Goal: Task Accomplishment & Management: Use online tool/utility

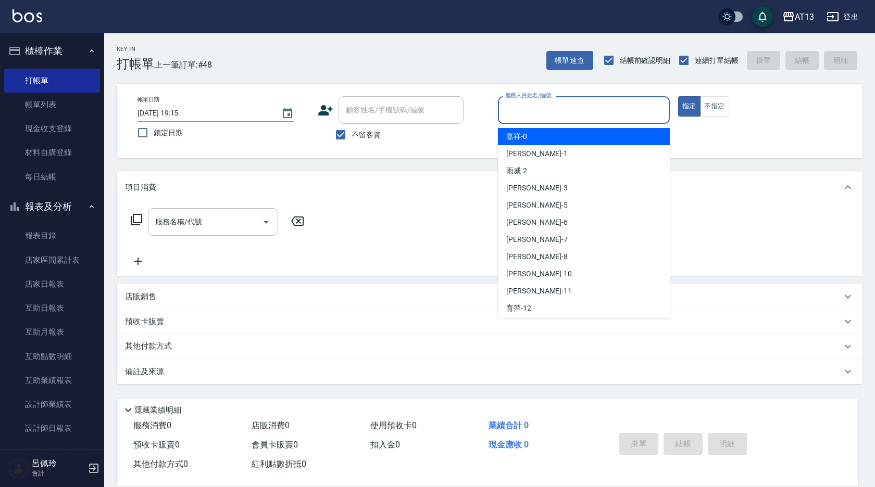
click at [567, 105] on input "服務人員姓名/編號" at bounding box center [583, 110] width 162 height 18
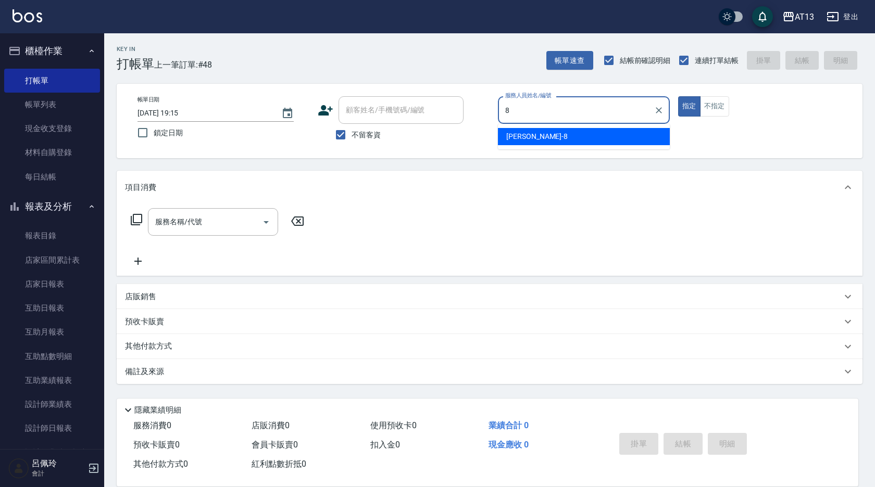
drag, startPoint x: 623, startPoint y: 133, endPoint x: 629, endPoint y: 135, distance: 6.9
click at [622, 133] on div "[PERSON_NAME] -8" at bounding box center [584, 136] width 172 height 17
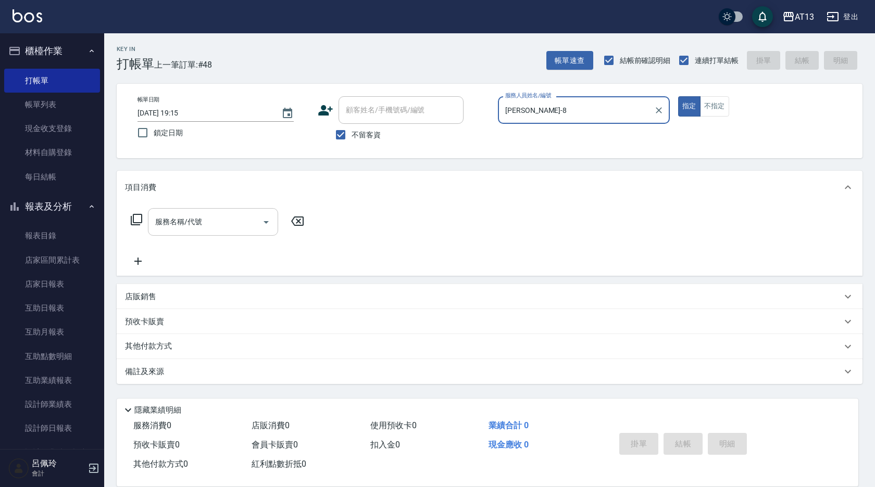
type input "[PERSON_NAME]-8"
click at [211, 225] on input "服務名稱/代號" at bounding box center [205, 222] width 105 height 18
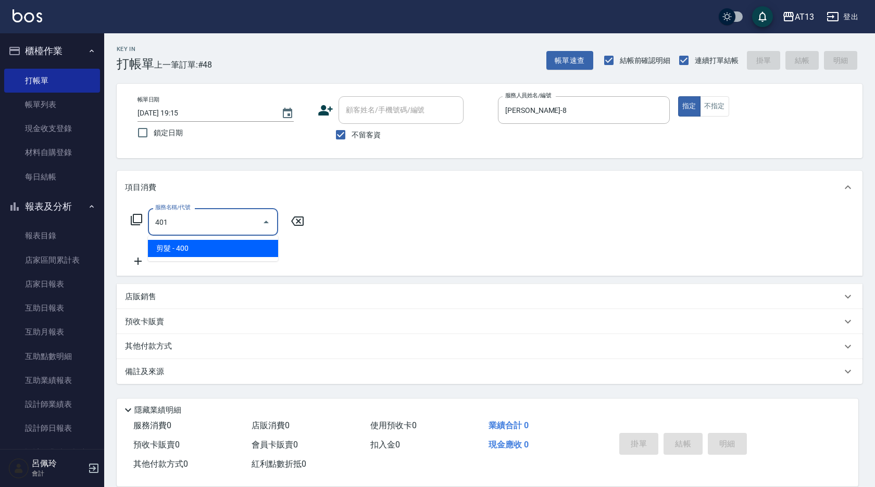
type input "剪髮(401)"
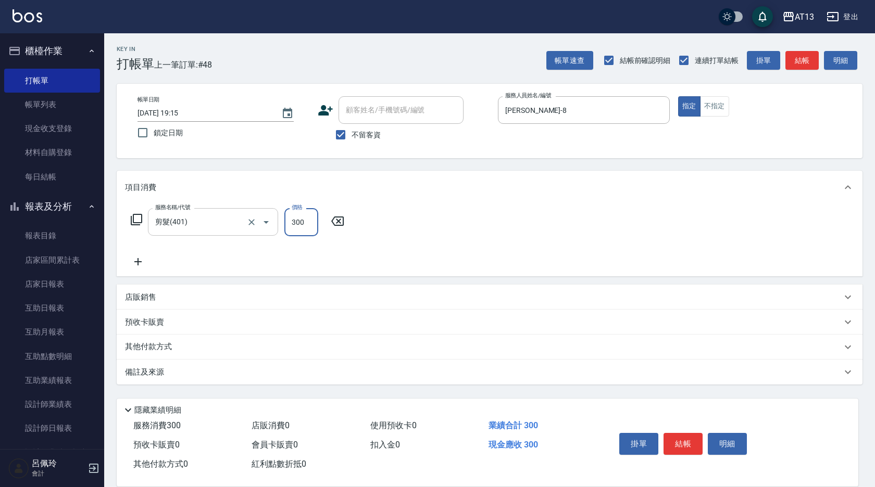
type input "300"
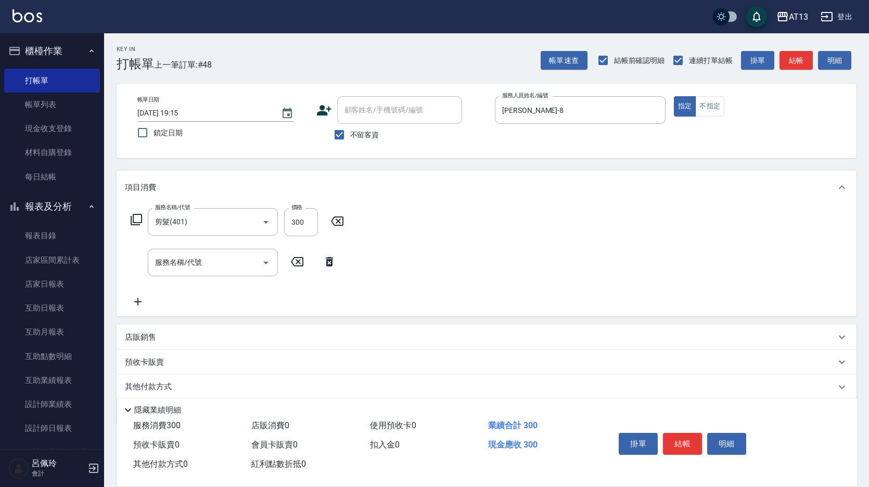
click at [521, 251] on div "服務名稱/代號 剪髮(401) 服務名稱/代號 價格 300 價格 服務名稱/代號 服務名稱/代號" at bounding box center [487, 260] width 740 height 112
click at [684, 437] on button "結帳" at bounding box center [682, 444] width 39 height 22
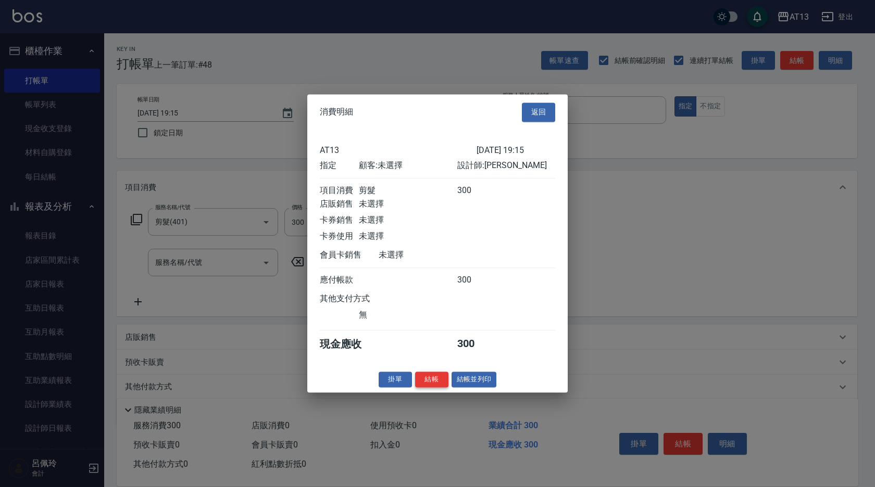
click at [438, 382] on button "結帳" at bounding box center [431, 380] width 33 height 16
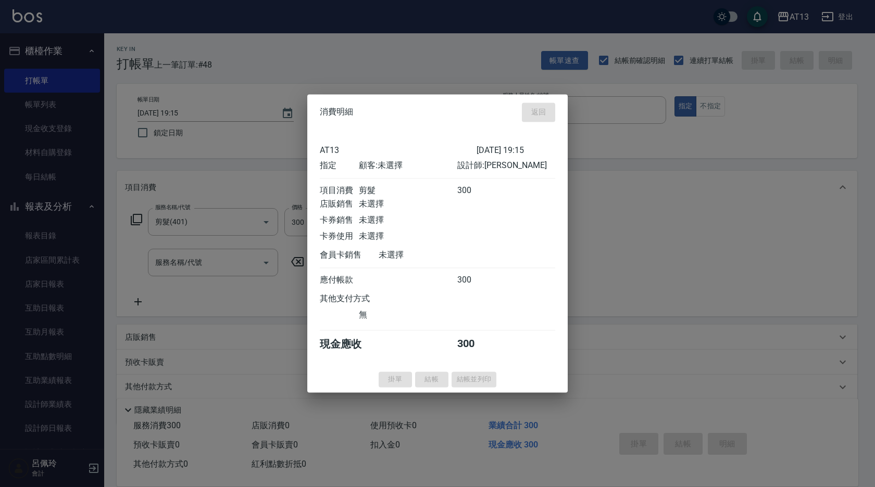
type input "[DATE] 19:48"
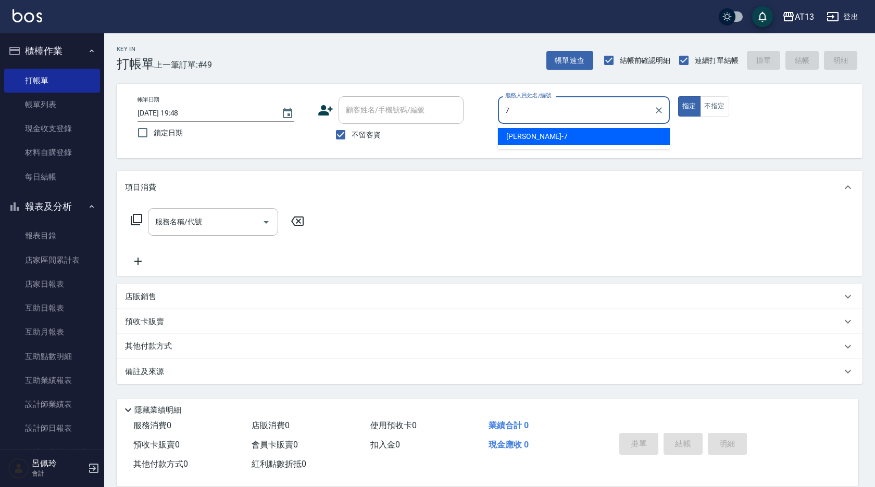
click at [541, 137] on div "[PERSON_NAME]-7" at bounding box center [584, 136] width 172 height 17
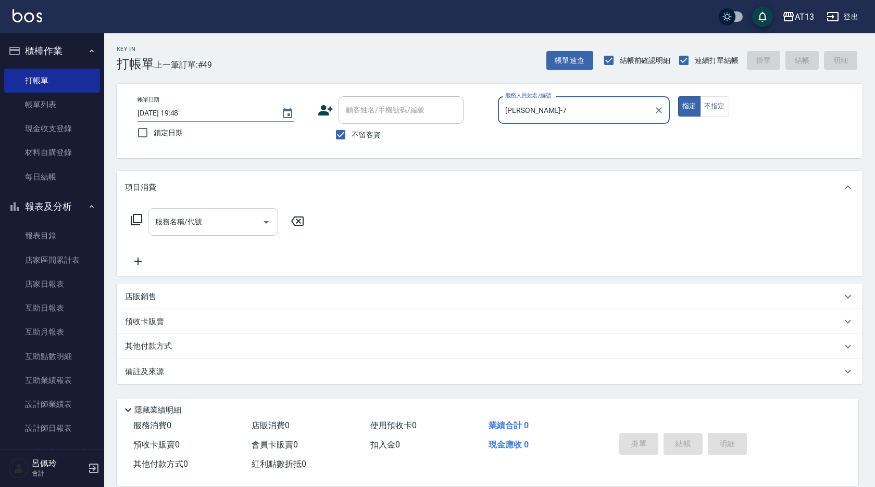
type input "[PERSON_NAME]-7"
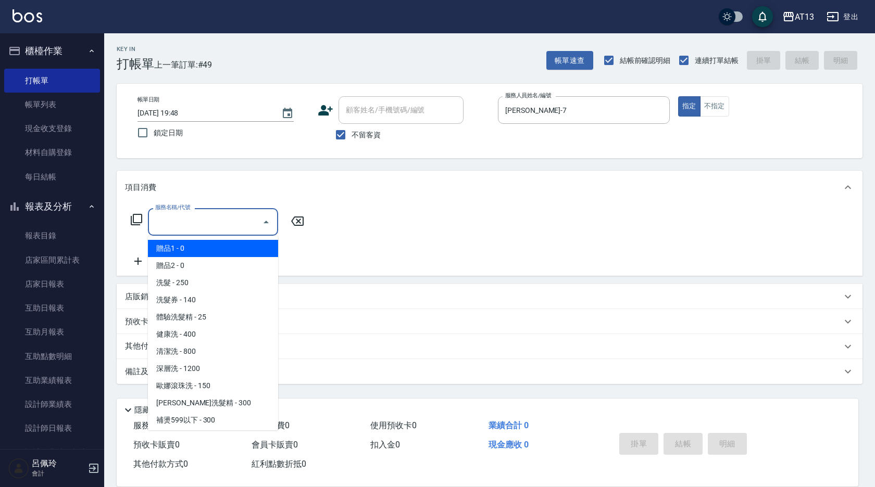
click at [211, 219] on input "服務名稱/代號" at bounding box center [205, 222] width 105 height 18
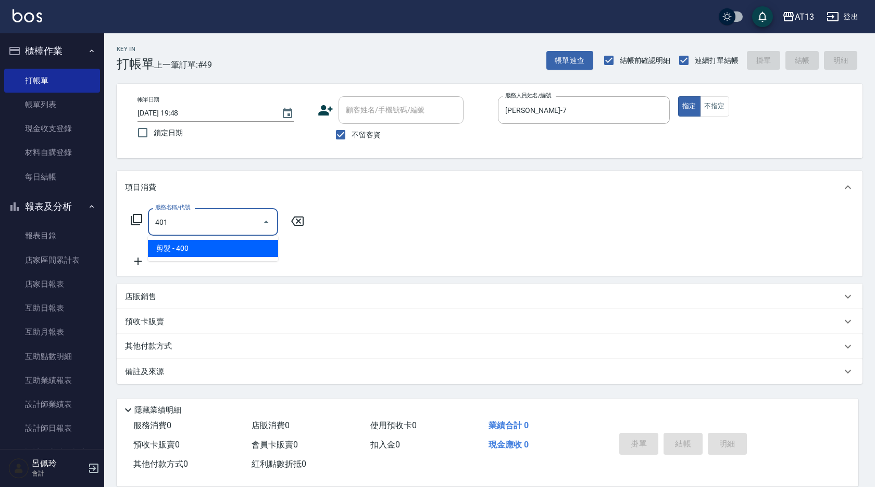
type input "剪髮(401)"
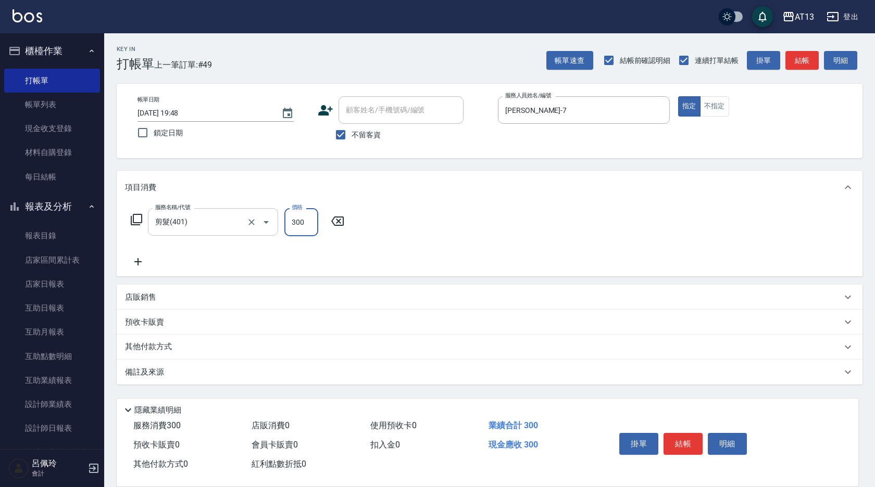
type input "300"
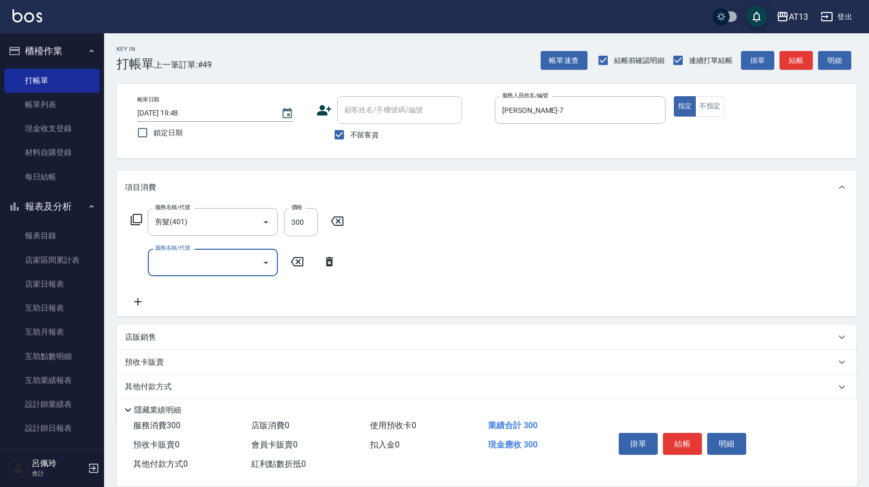
click at [624, 249] on div "服務名稱/代號 剪髮(401) 服務名稱/代號 價格 300 價格 服務名稱/代號 服務名稱/代號" at bounding box center [487, 260] width 740 height 112
click at [683, 442] on button "結帳" at bounding box center [682, 444] width 39 height 22
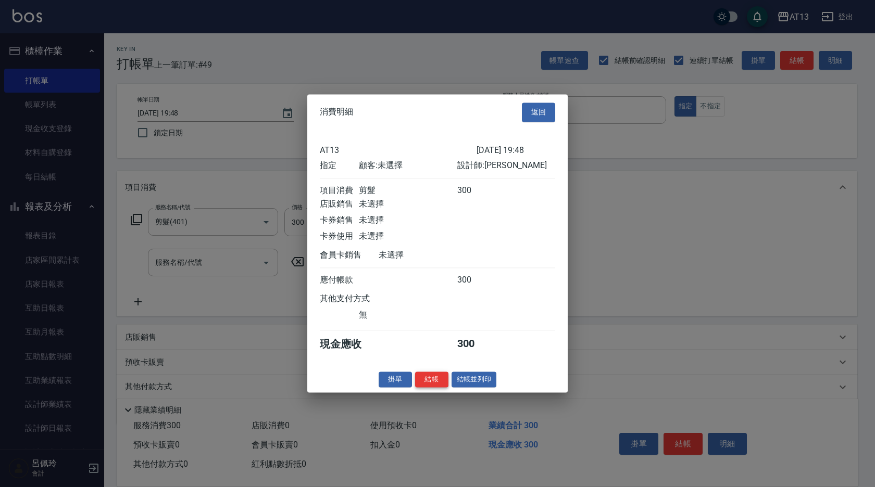
click at [431, 383] on button "結帳" at bounding box center [431, 380] width 33 height 16
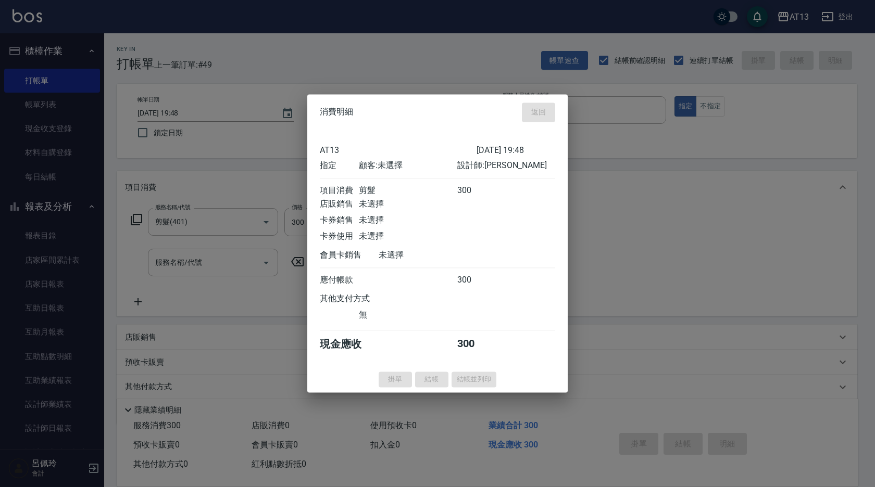
type input "[DATE] 19:49"
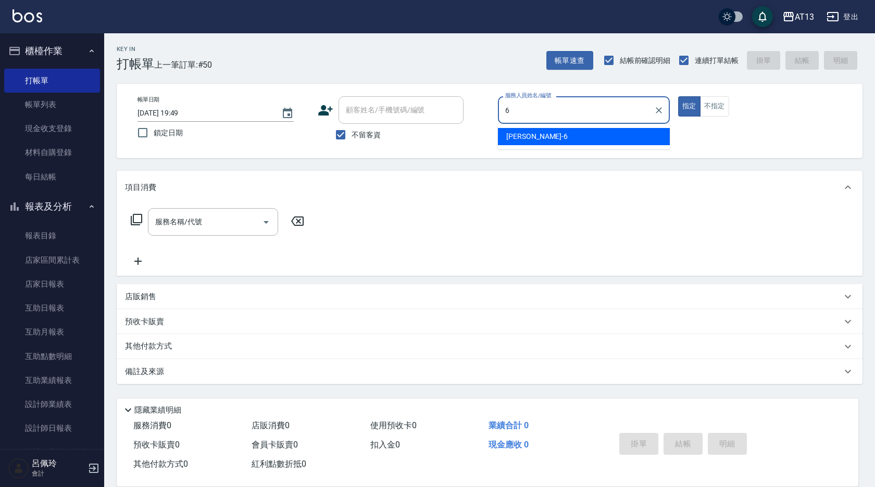
drag, startPoint x: 526, startPoint y: 137, endPoint x: 529, endPoint y: 143, distance: 7.0
click at [529, 137] on div "亭妤 -6" at bounding box center [584, 136] width 172 height 17
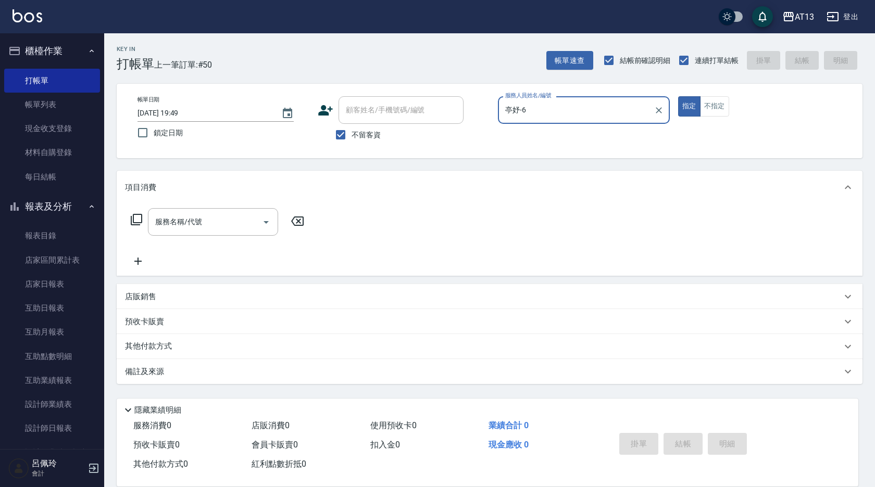
type input "亭妤-6"
click at [175, 219] on div "服務名稱/代號 服務名稱/代號" at bounding box center [213, 222] width 130 height 28
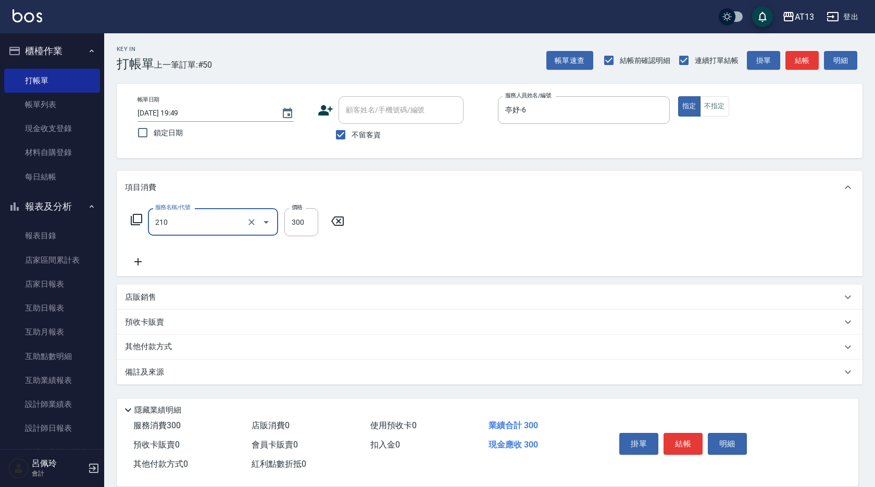
type input "[PERSON_NAME]洗髮精(210)"
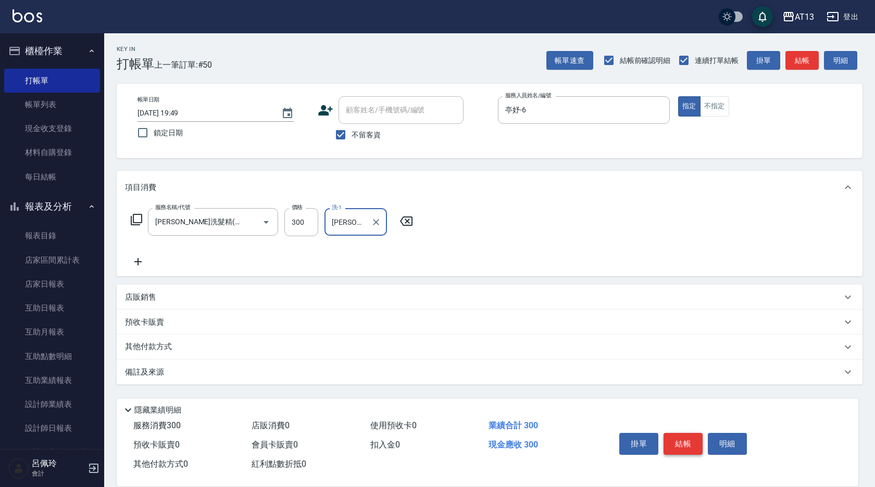
type input "[PERSON_NAME]-11"
click at [689, 446] on button "結帳" at bounding box center [682, 444] width 39 height 22
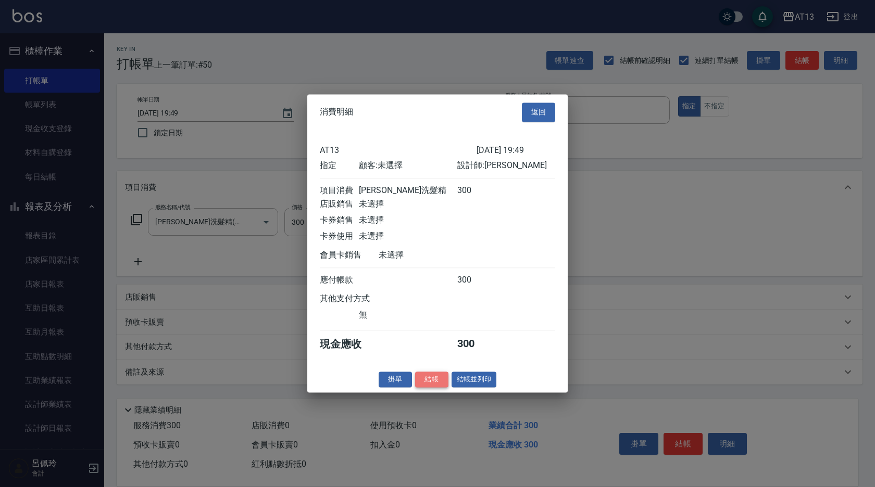
click at [420, 385] on button "結帳" at bounding box center [431, 380] width 33 height 16
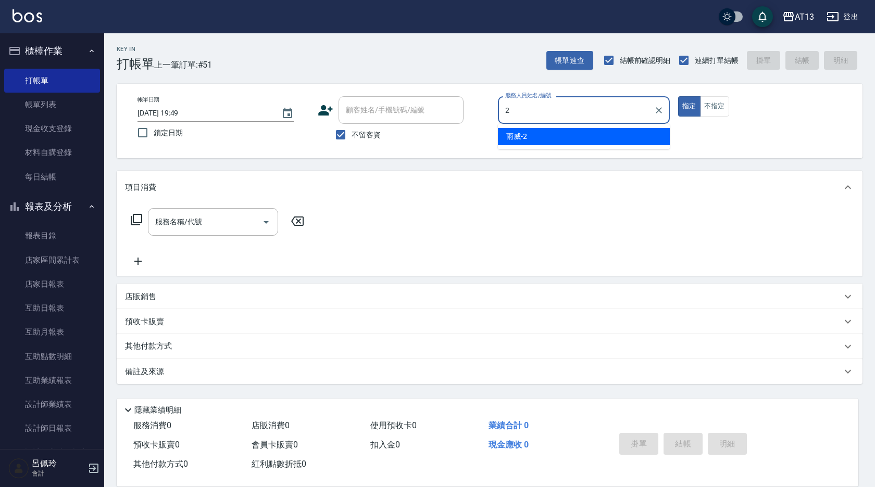
click at [511, 128] on div "雨威 -2" at bounding box center [584, 136] width 172 height 17
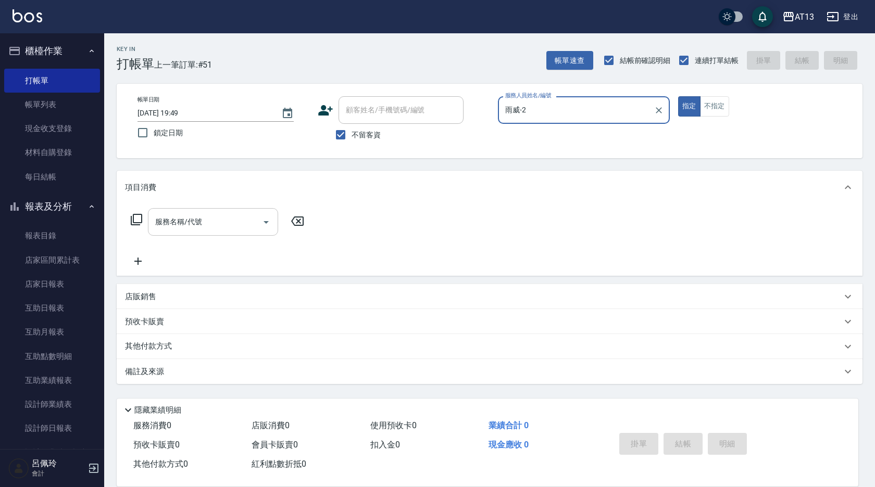
type input "雨威-2"
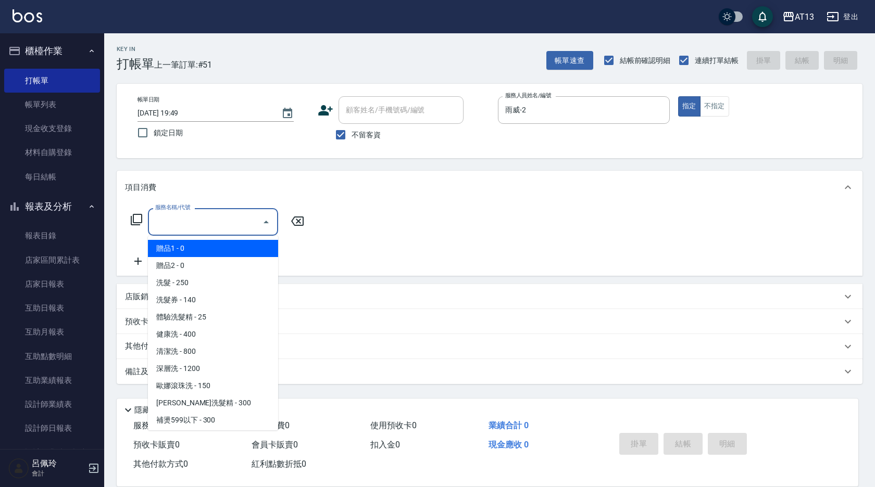
click at [209, 225] on input "服務名稱/代號" at bounding box center [205, 222] width 105 height 18
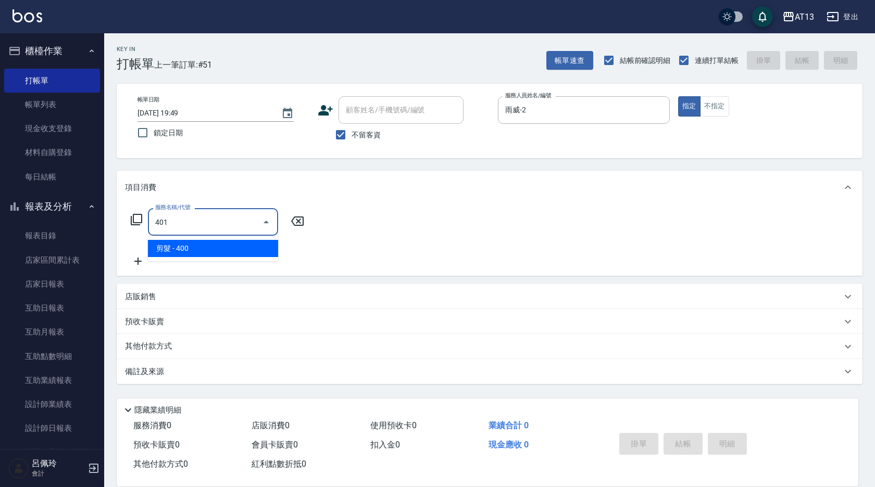
type input "剪髮(401)"
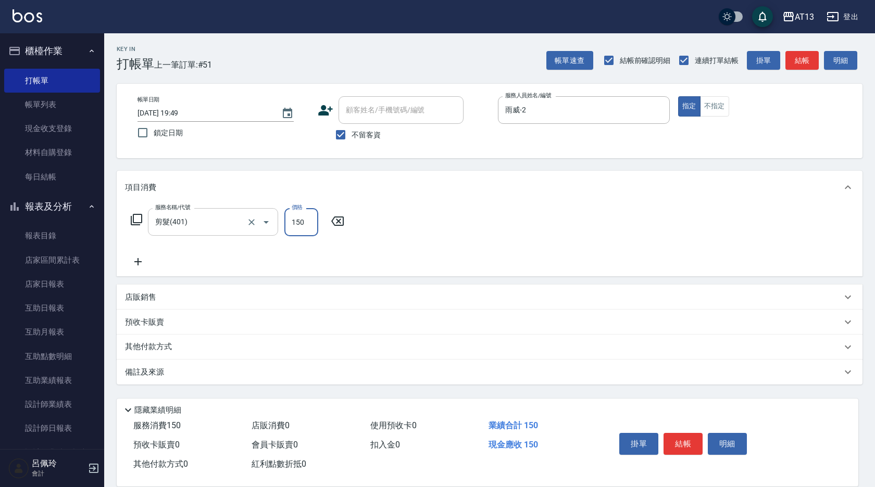
type input "150"
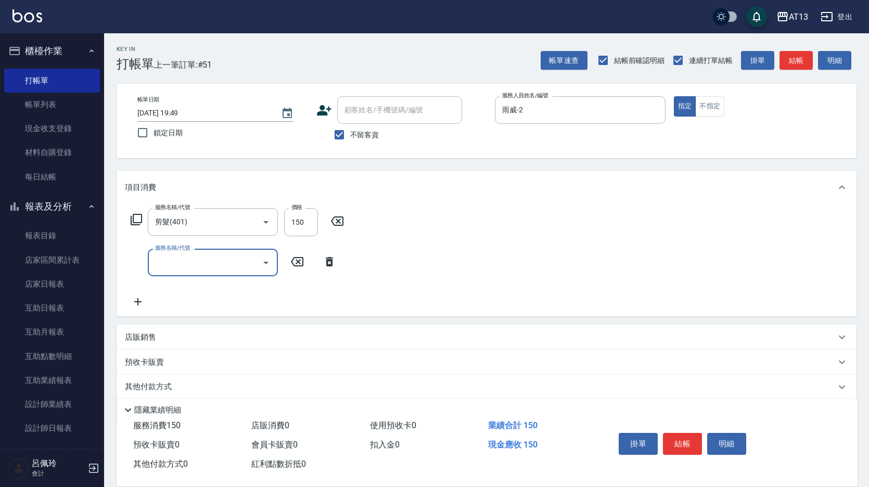
drag, startPoint x: 619, startPoint y: 296, endPoint x: 678, endPoint y: 379, distance: 101.8
click at [621, 299] on div "服務名稱/代號 剪髮(401) 服務名稱/代號 價格 150 價格 服務名稱/代號 服務名稱/代號" at bounding box center [487, 260] width 740 height 112
click at [686, 440] on button "結帳" at bounding box center [682, 444] width 39 height 22
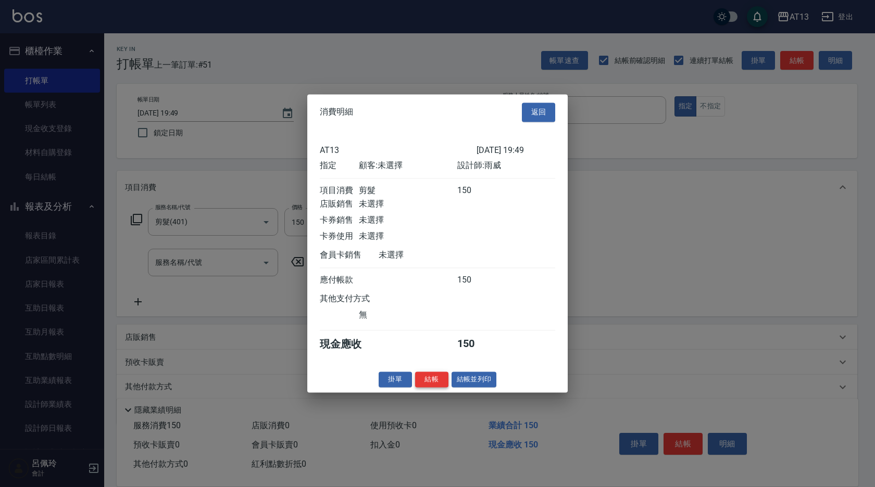
click at [428, 388] on button "結帳" at bounding box center [431, 380] width 33 height 16
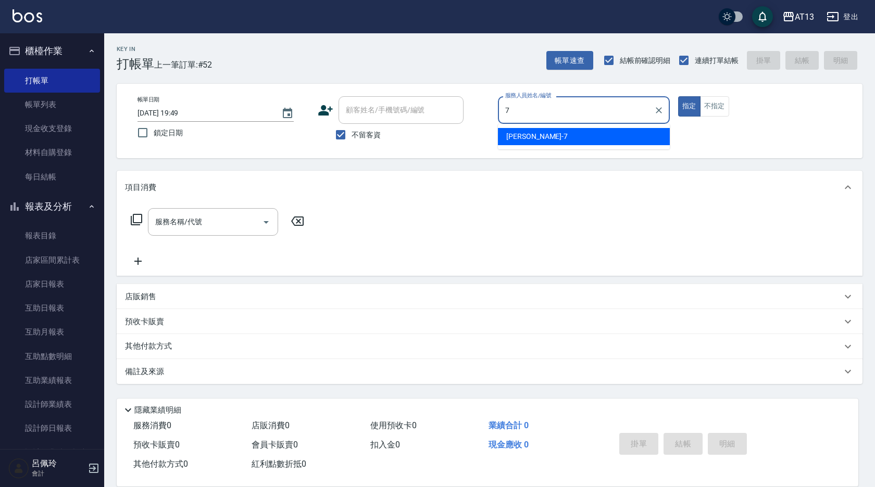
click at [523, 136] on span "[PERSON_NAME]-7" at bounding box center [536, 136] width 61 height 11
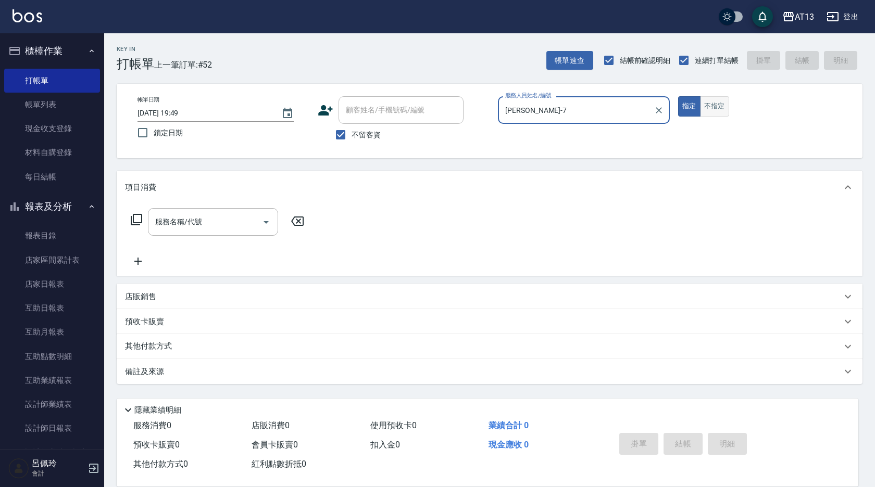
type input "[PERSON_NAME]-7"
click at [711, 108] on button "不指定" at bounding box center [714, 106] width 29 height 20
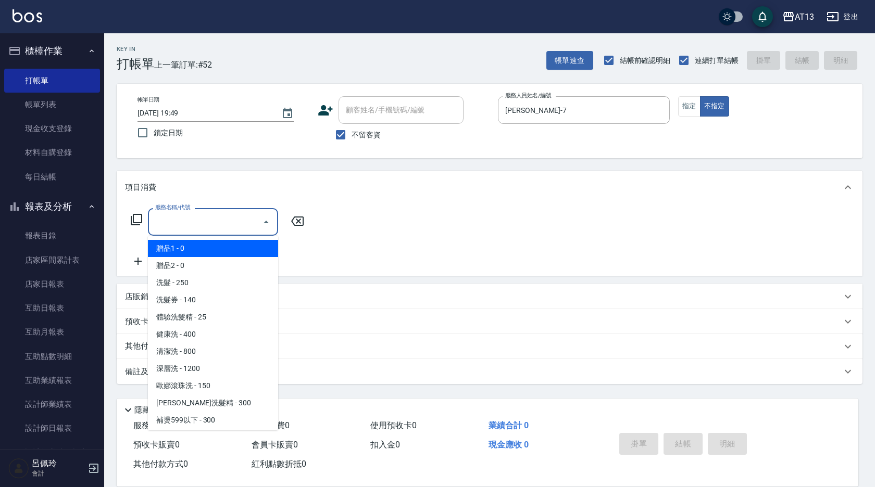
drag, startPoint x: 213, startPoint y: 222, endPoint x: 201, endPoint y: 241, distance: 22.5
click at [213, 224] on input "服務名稱/代號" at bounding box center [205, 222] width 105 height 18
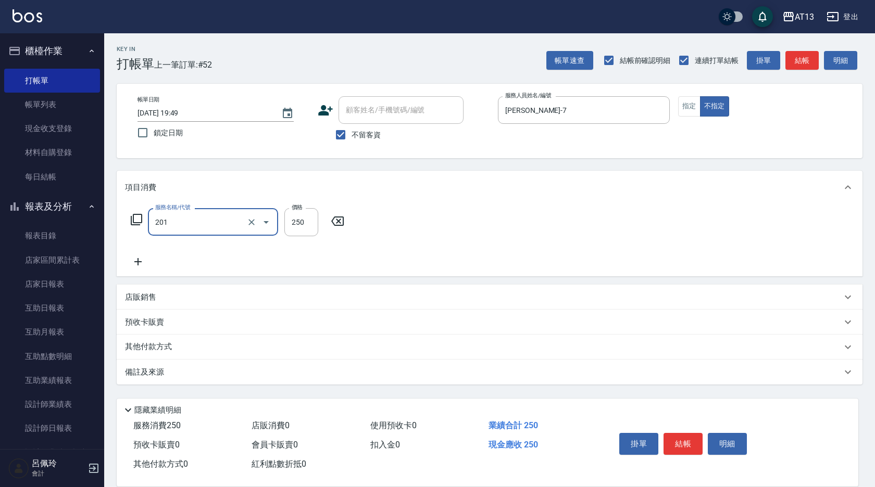
type input "洗髮(201)"
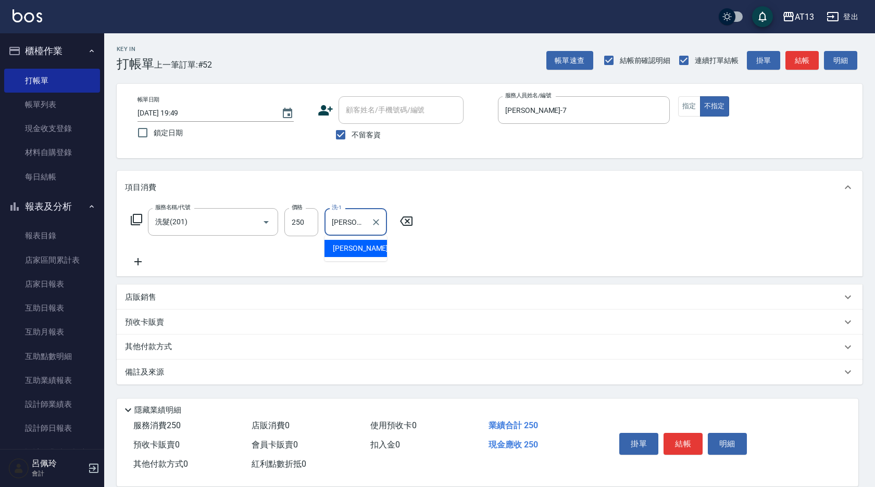
type input "[PERSON_NAME]-26"
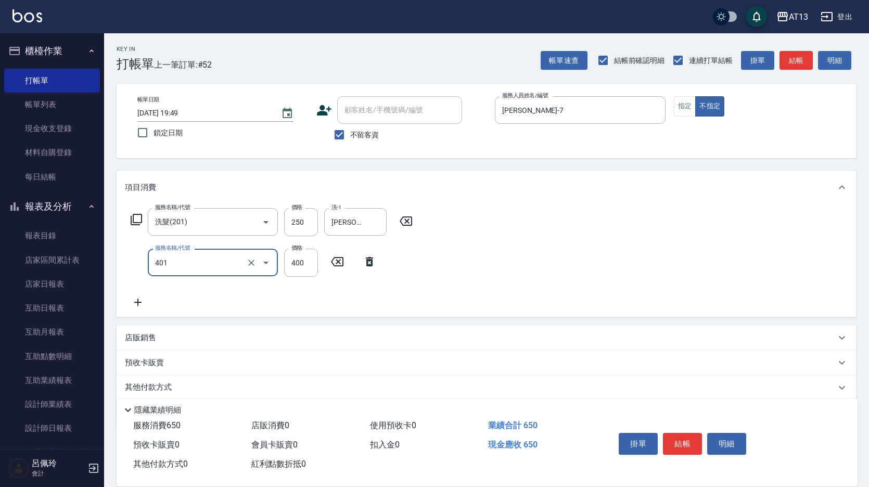
type input "剪髮(401)"
type input "200"
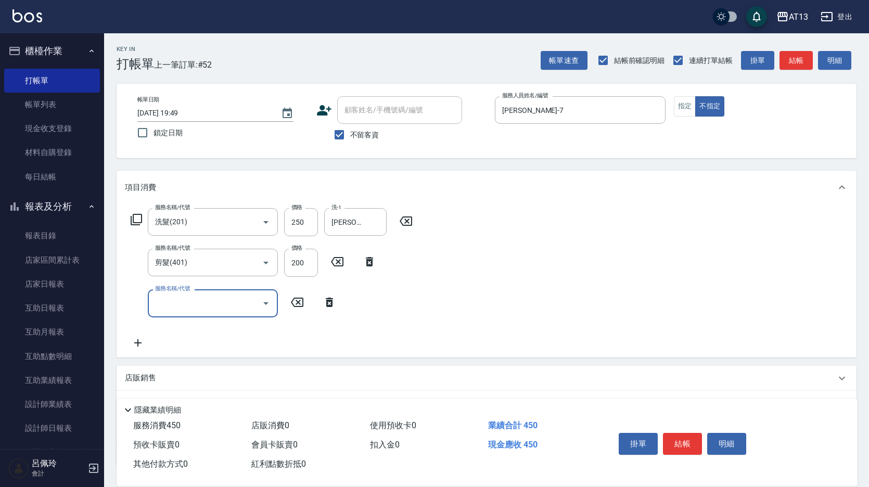
drag, startPoint x: 619, startPoint y: 305, endPoint x: 630, endPoint y: 309, distance: 11.7
click at [625, 306] on div "服務名稱/代號 洗髮(201) 服務名稱/代號 價格 250 價格 洗-1 [PERSON_NAME]-26 洗-1 服務名稱/代號 剪髮(401) 服務名稱…" at bounding box center [487, 280] width 740 height 153
click at [687, 437] on button "結帳" at bounding box center [682, 444] width 39 height 22
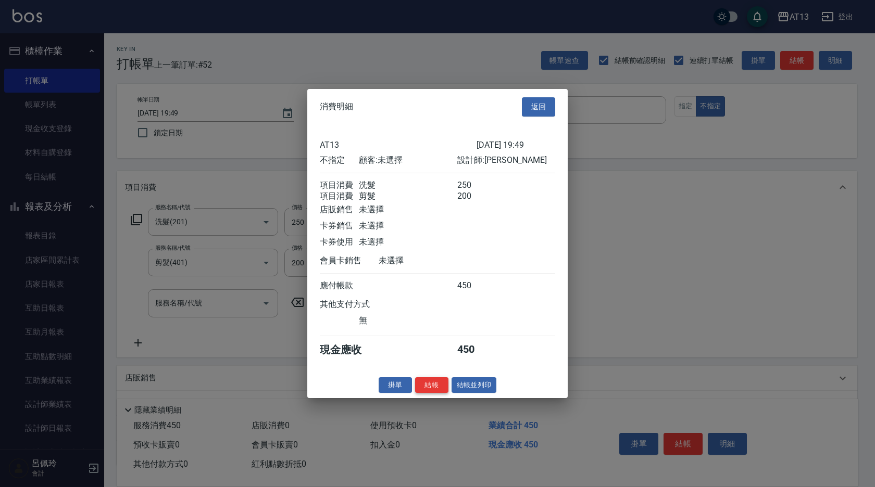
click at [429, 387] on button "結帳" at bounding box center [431, 385] width 33 height 16
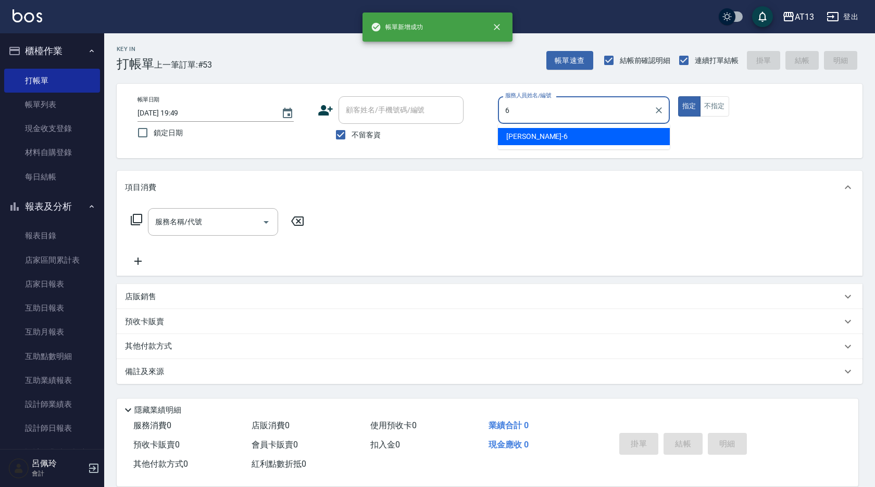
click at [539, 131] on div "亭妤 -6" at bounding box center [584, 136] width 172 height 17
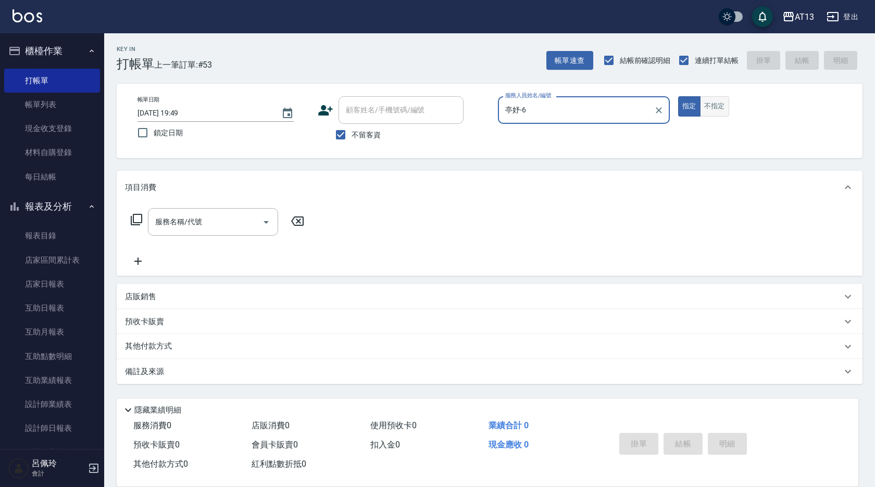
type input "亭妤-6"
click at [703, 103] on button "不指定" at bounding box center [714, 106] width 29 height 20
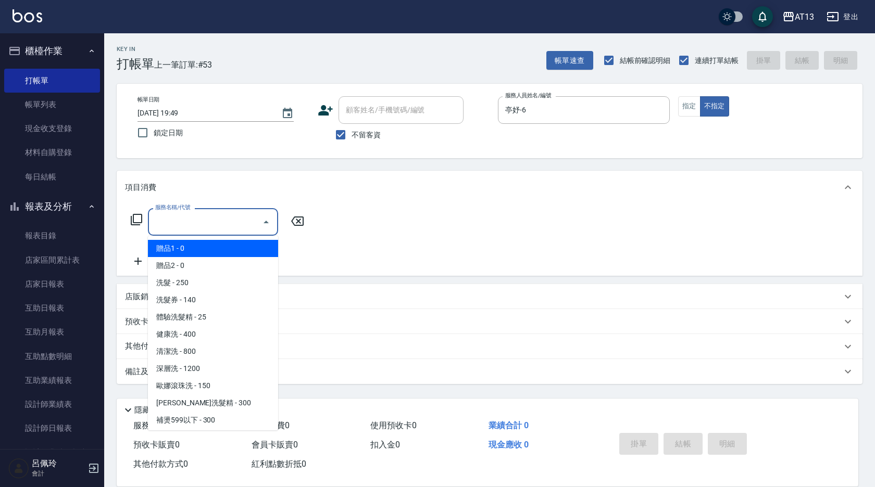
drag, startPoint x: 232, startPoint y: 218, endPoint x: 242, endPoint y: 226, distance: 12.9
click at [231, 219] on input "服務名稱/代號" at bounding box center [205, 222] width 105 height 18
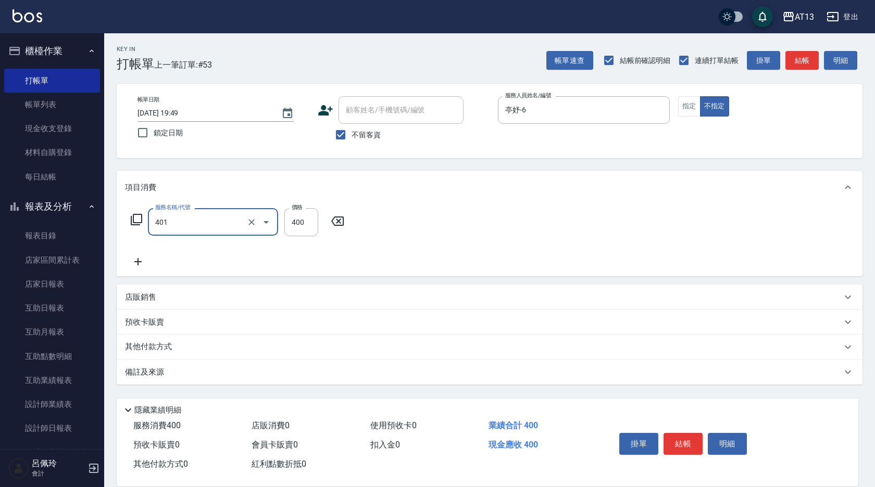
type input "剪髮(401)"
type input "150"
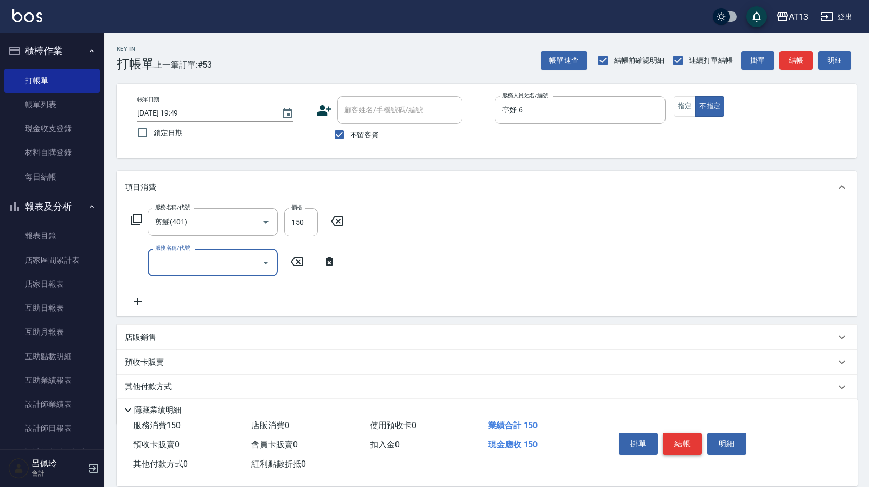
click at [689, 445] on button "結帳" at bounding box center [682, 444] width 39 height 22
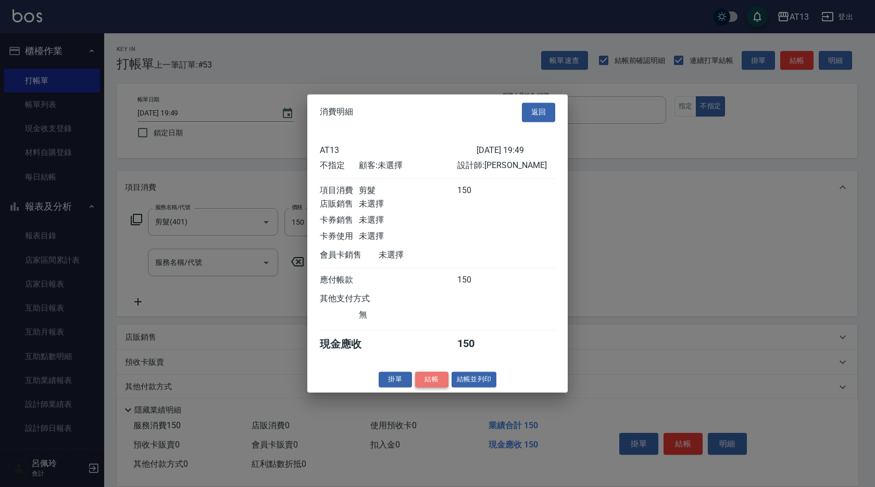
click at [428, 387] on button "結帳" at bounding box center [431, 380] width 33 height 16
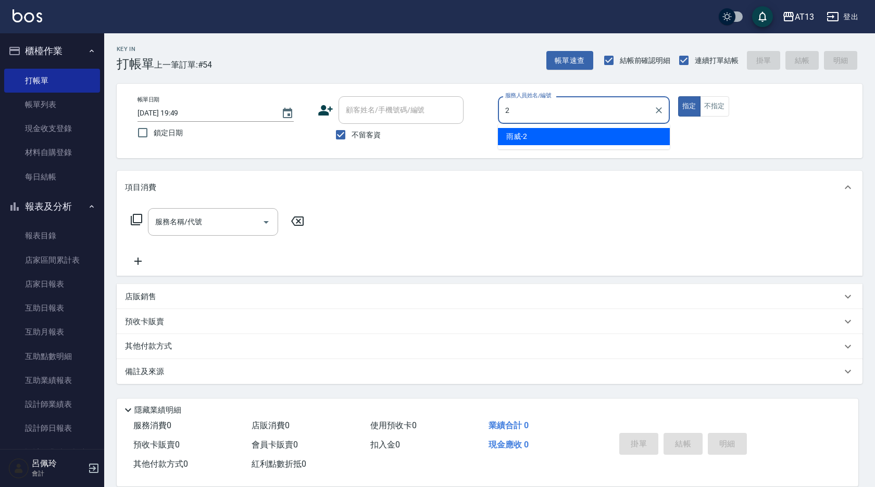
click at [588, 133] on div "雨威 -2" at bounding box center [584, 136] width 172 height 17
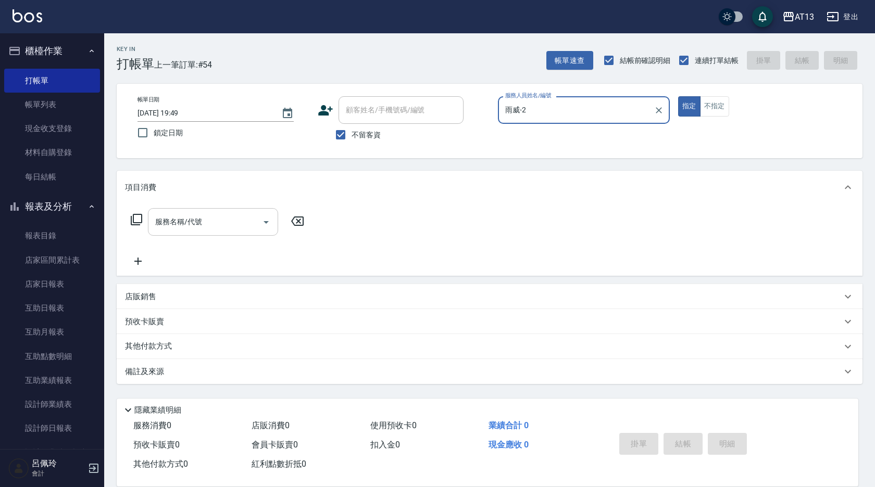
type input "雨威-2"
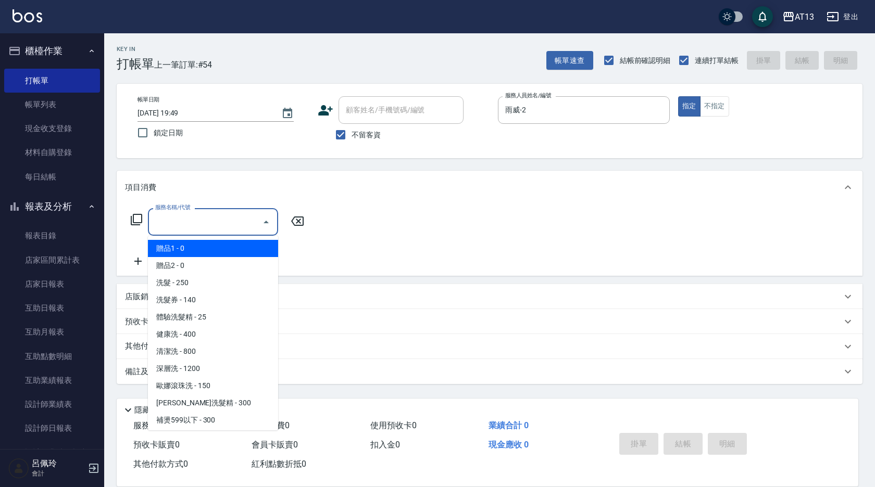
drag, startPoint x: 232, startPoint y: 225, endPoint x: 224, endPoint y: 230, distance: 9.6
click at [230, 226] on input "服務名稱/代號" at bounding box center [205, 222] width 105 height 18
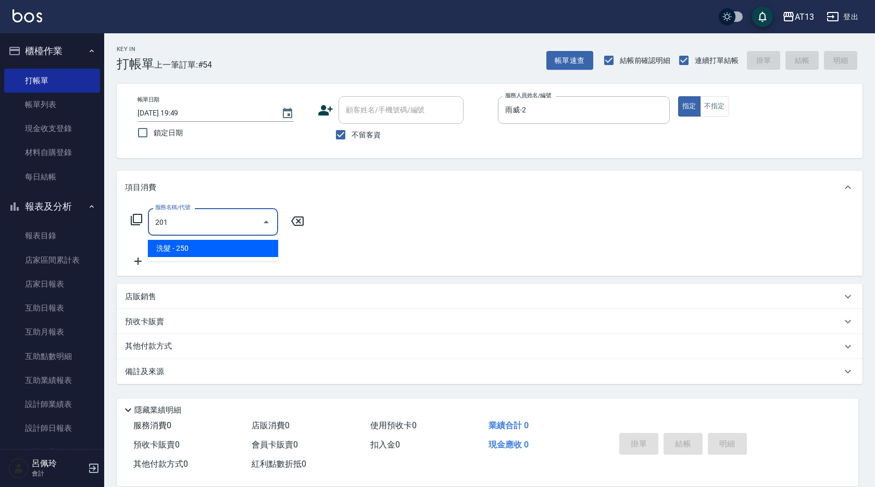
type input "洗髮(201)"
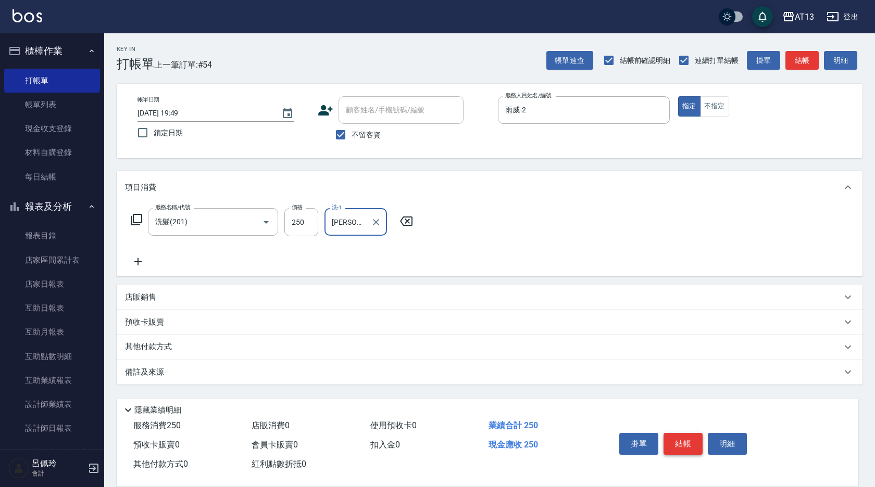
type input "[PERSON_NAME]-33"
click at [694, 445] on button "結帳" at bounding box center [682, 444] width 39 height 22
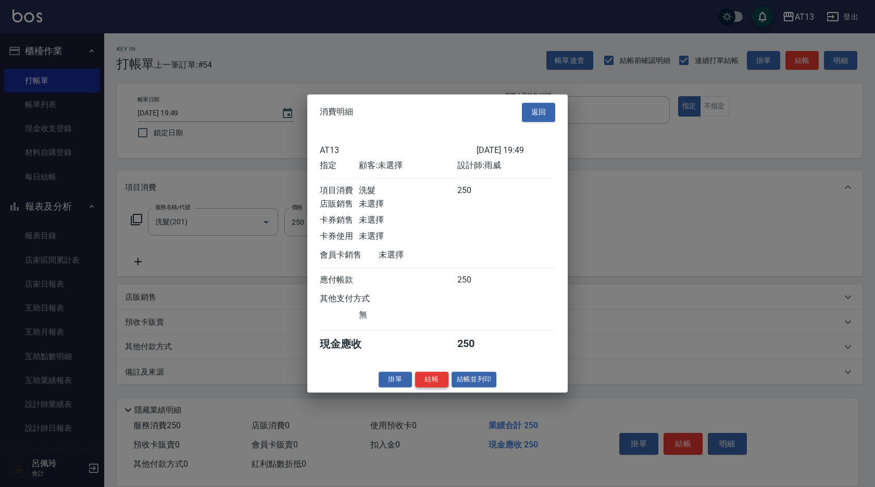
click at [434, 385] on button "結帳" at bounding box center [431, 380] width 33 height 16
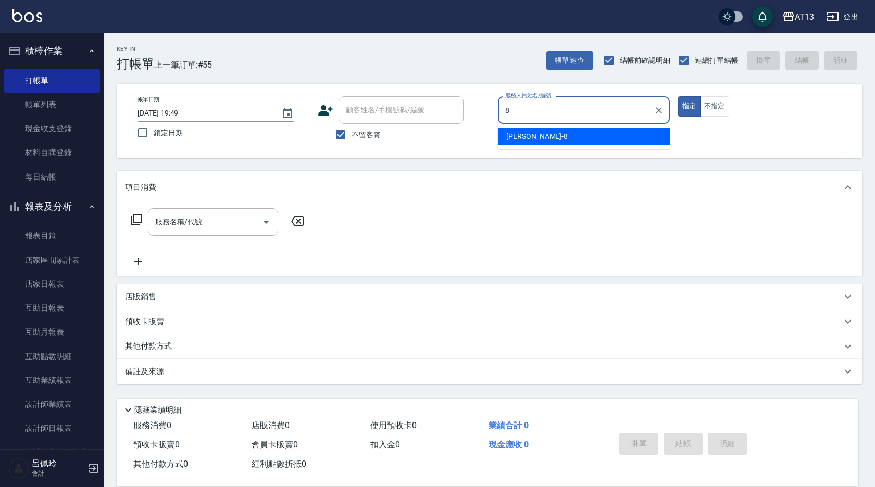
click at [534, 140] on div "[PERSON_NAME] -8" at bounding box center [584, 136] width 172 height 17
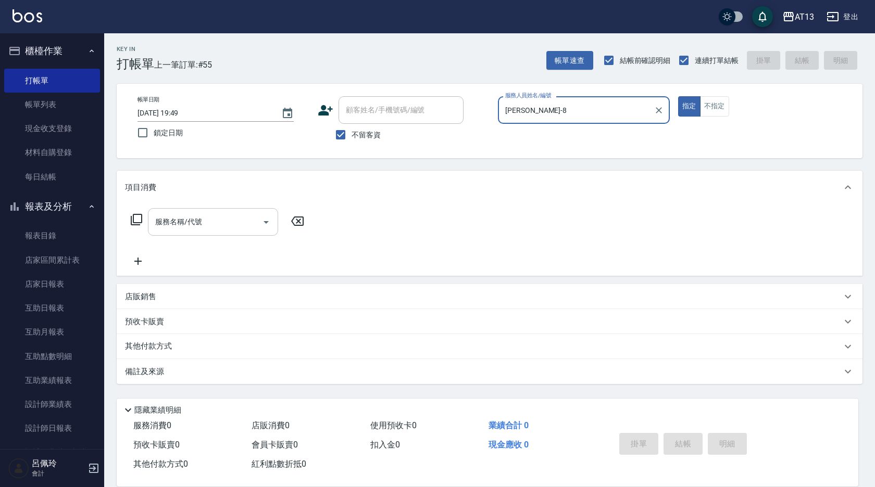
type input "[PERSON_NAME]-8"
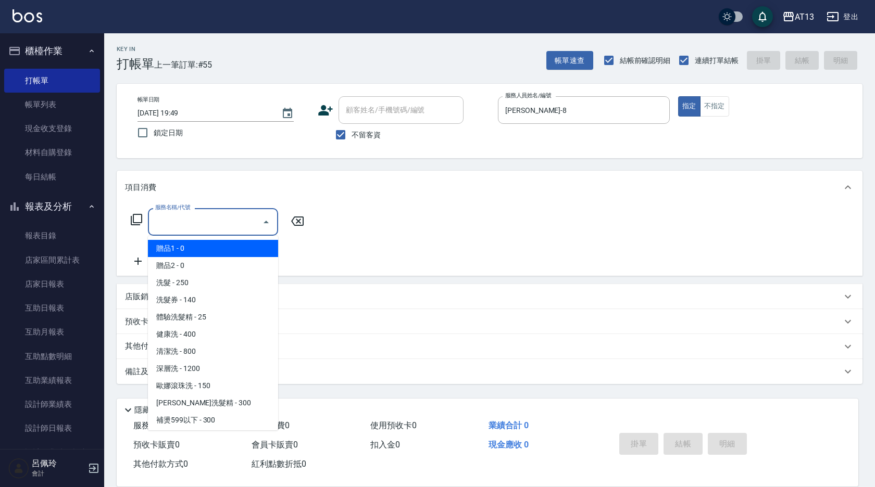
click at [235, 230] on input "服務名稱/代號" at bounding box center [205, 222] width 105 height 18
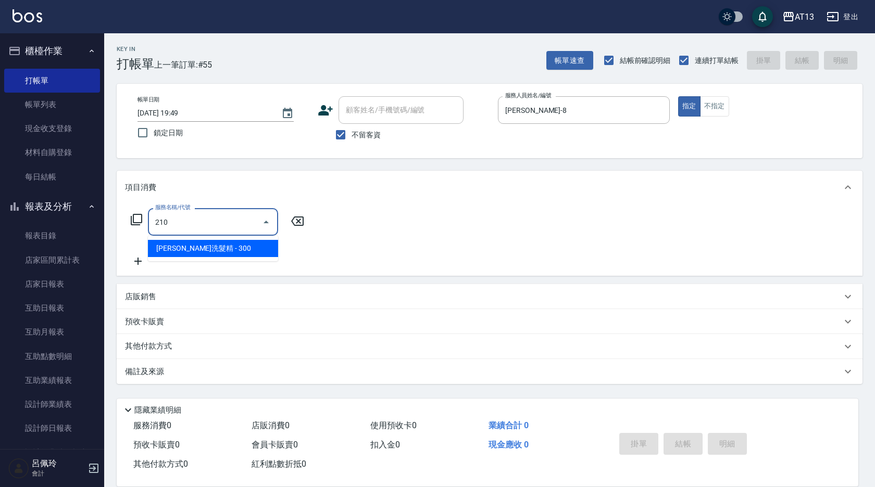
type input "[PERSON_NAME]洗髮精(210)"
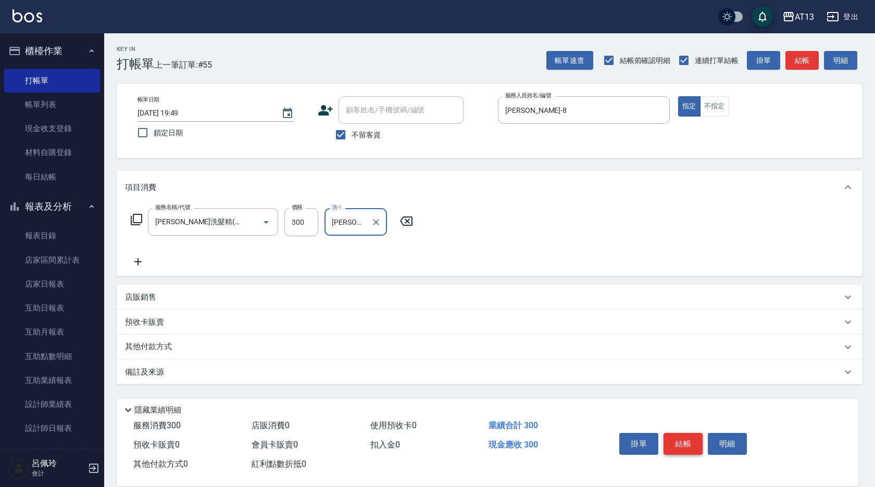
type input "[PERSON_NAME]-29"
click at [670, 440] on button "結帳" at bounding box center [682, 444] width 39 height 22
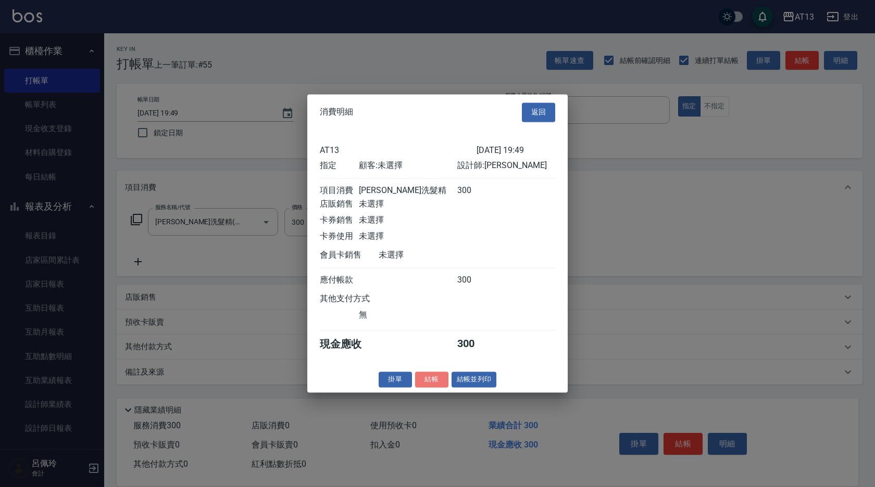
drag, startPoint x: 432, startPoint y: 388, endPoint x: 421, endPoint y: 400, distance: 15.9
click at [430, 388] on button "結帳" at bounding box center [431, 380] width 33 height 16
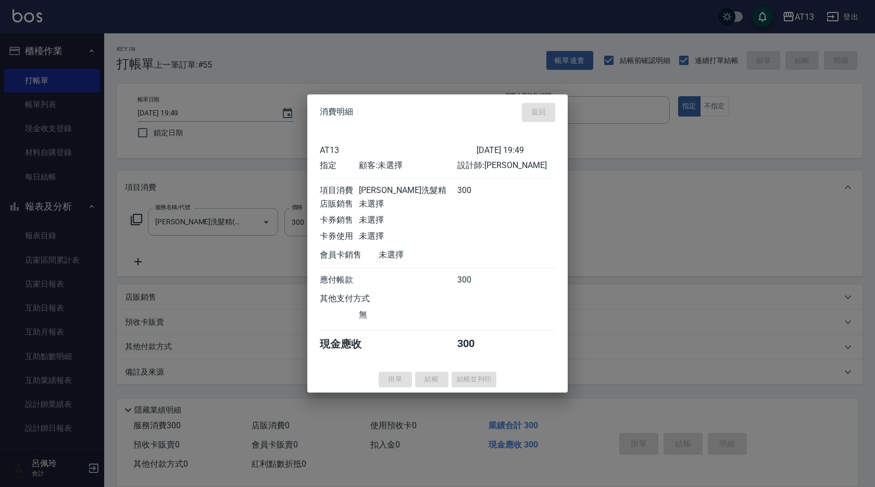
type input "[DATE] 19:50"
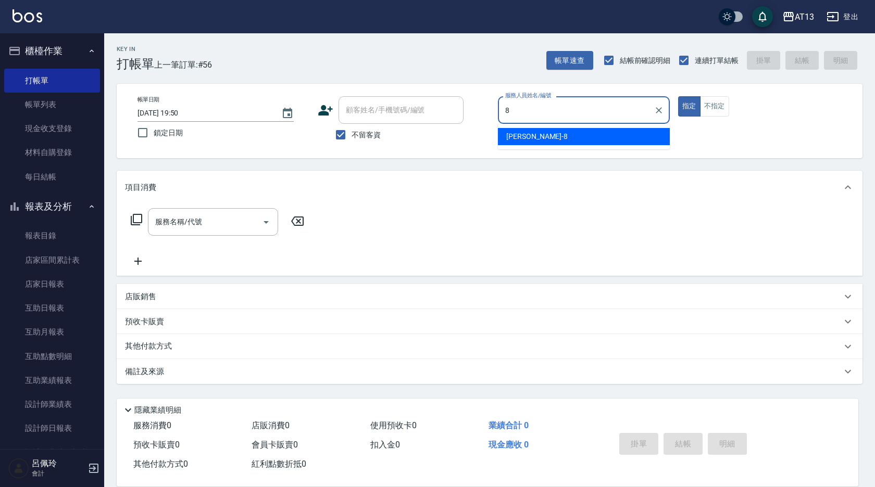
drag, startPoint x: 551, startPoint y: 133, endPoint x: 558, endPoint y: 137, distance: 7.9
click at [552, 133] on div "[PERSON_NAME] -8" at bounding box center [584, 136] width 172 height 17
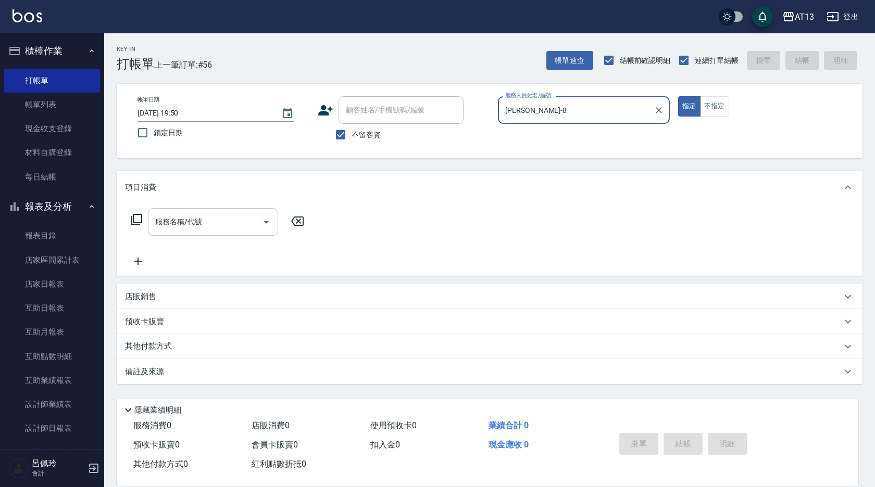
type input "[PERSON_NAME]-8"
click at [175, 219] on div "服務名稱/代號 服務名稱/代號" at bounding box center [213, 222] width 130 height 28
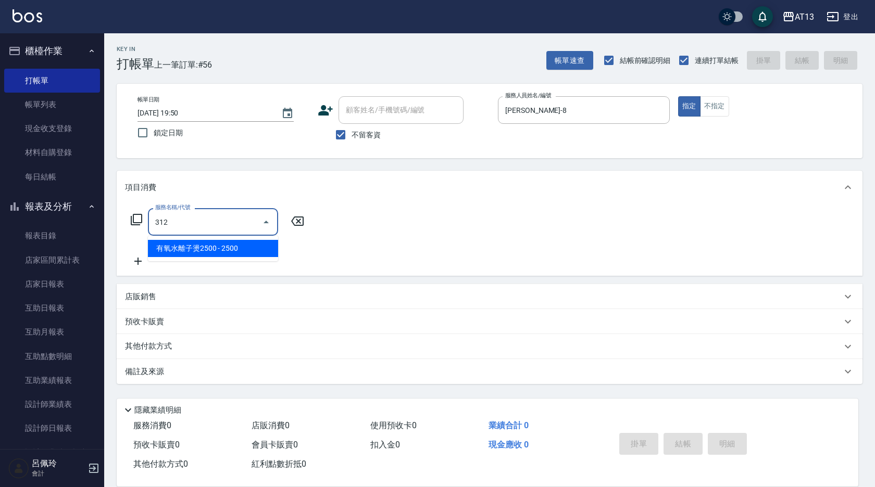
type input "有氧水離子燙2500(312)"
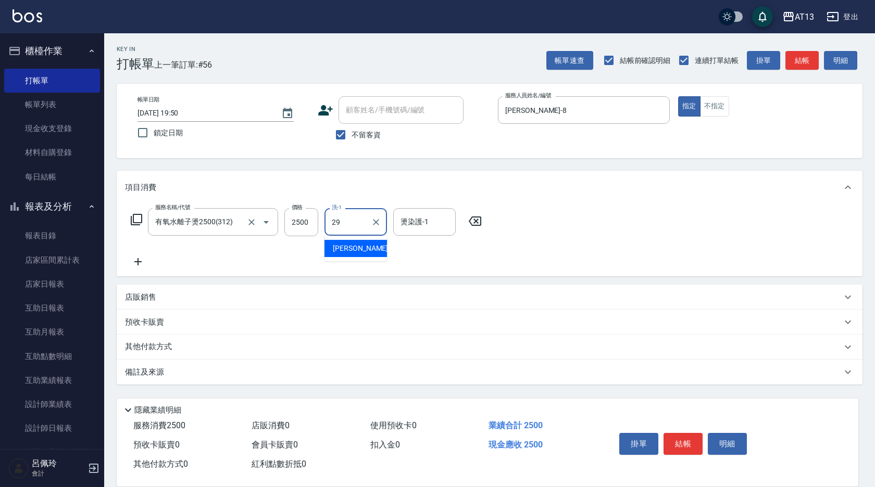
type input "[PERSON_NAME]-29"
drag, startPoint x: 694, startPoint y: 440, endPoint x: 684, endPoint y: 439, distance: 10.4
click at [694, 440] on button "結帳" at bounding box center [682, 444] width 39 height 22
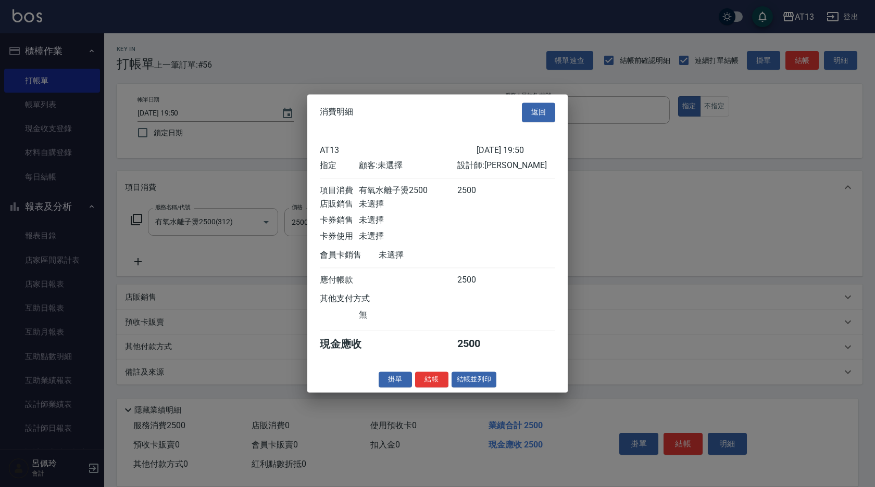
click at [429, 386] on button "結帳" at bounding box center [431, 380] width 33 height 16
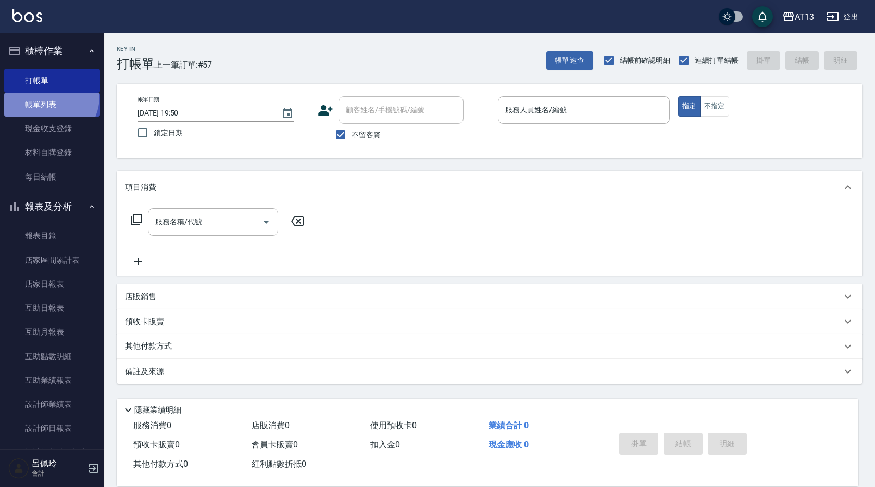
click at [48, 97] on link "帳單列表" at bounding box center [52, 105] width 96 height 24
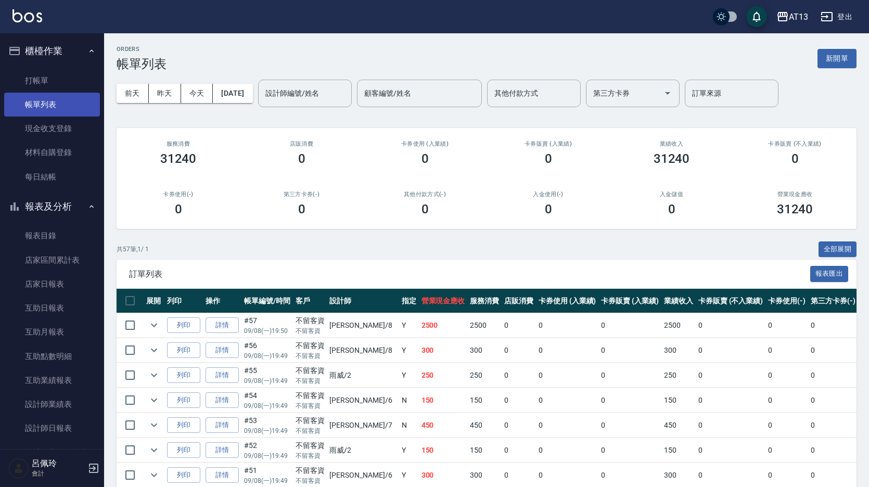
click at [38, 77] on link "打帳單" at bounding box center [52, 81] width 96 height 24
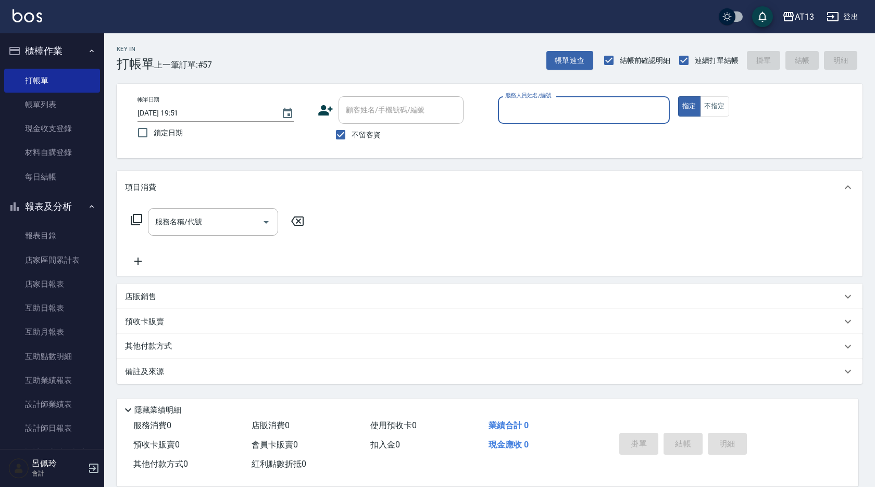
drag, startPoint x: 203, startPoint y: 368, endPoint x: 292, endPoint y: 471, distance: 136.2
click at [203, 364] on div "備註及來源" at bounding box center [489, 371] width 745 height 25
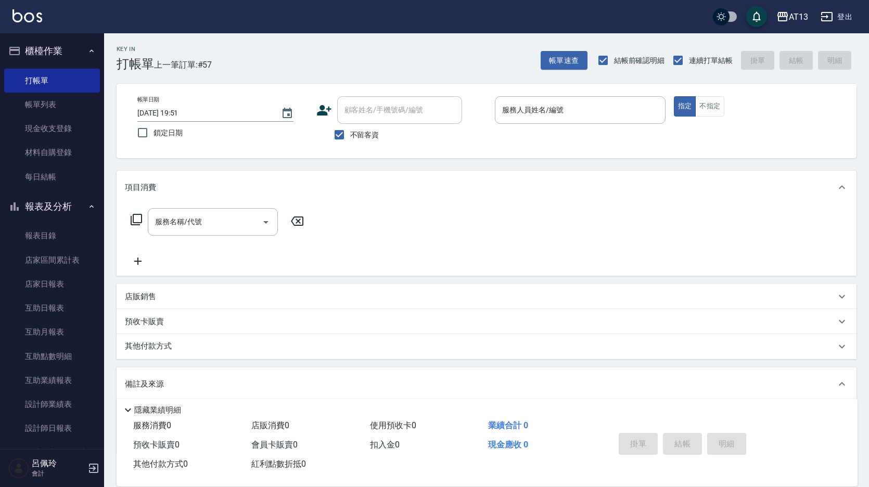
click at [513, 112] on input "服務人員姓名/編號" at bounding box center [580, 110] width 161 height 18
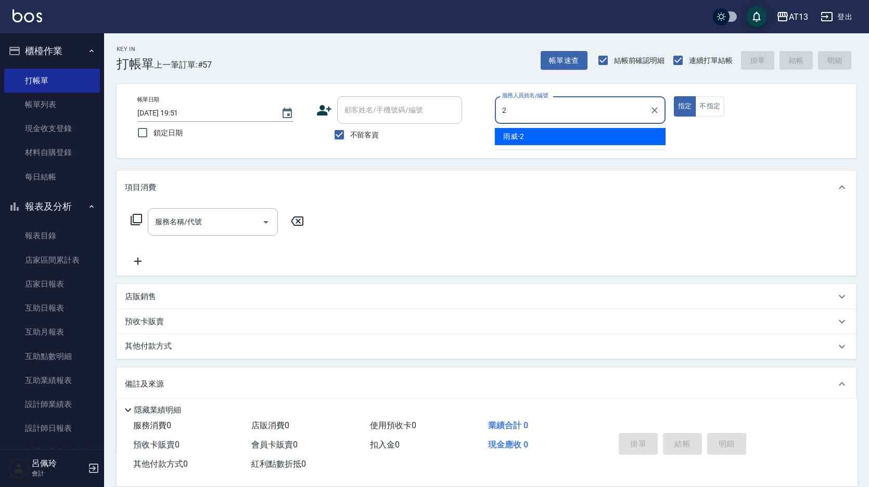
click at [592, 143] on div "雨威 -2" at bounding box center [580, 136] width 171 height 17
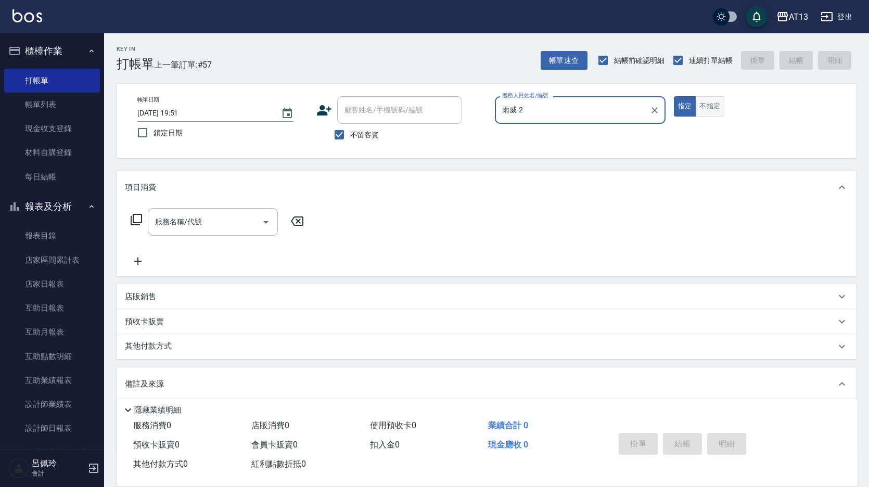
type input "雨威-2"
click at [721, 106] on button "不指定" at bounding box center [709, 106] width 29 height 20
click at [216, 219] on input "服務名稱/代號" at bounding box center [205, 222] width 105 height 18
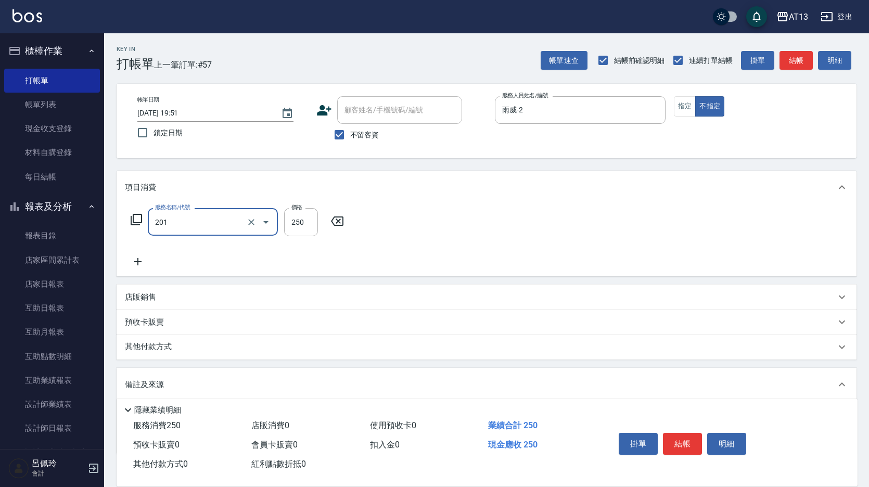
type input "洗髮(201)"
type input "雨威-2"
click at [679, 438] on button "結帳" at bounding box center [682, 444] width 39 height 22
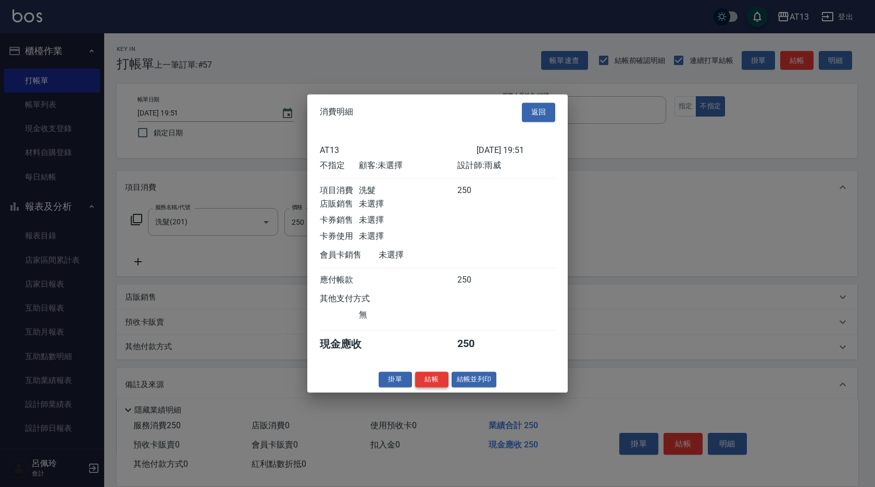
click at [440, 384] on button "結帳" at bounding box center [431, 380] width 33 height 16
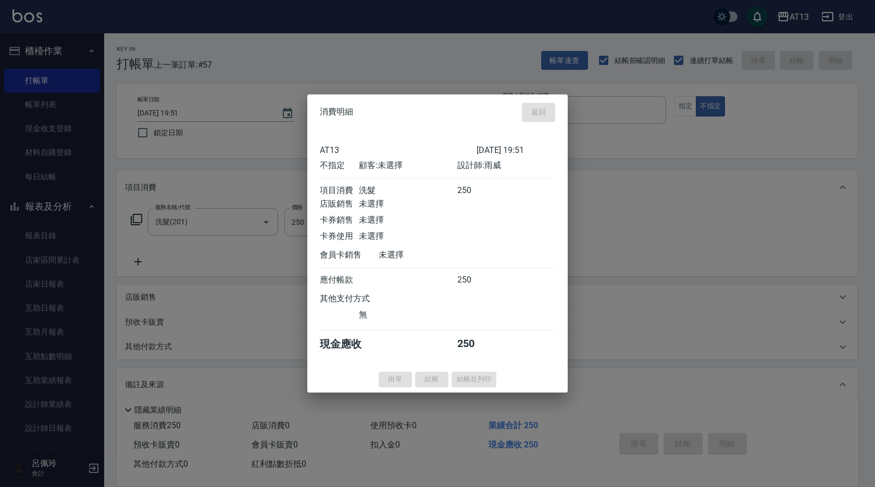
type input "[DATE] 19:59"
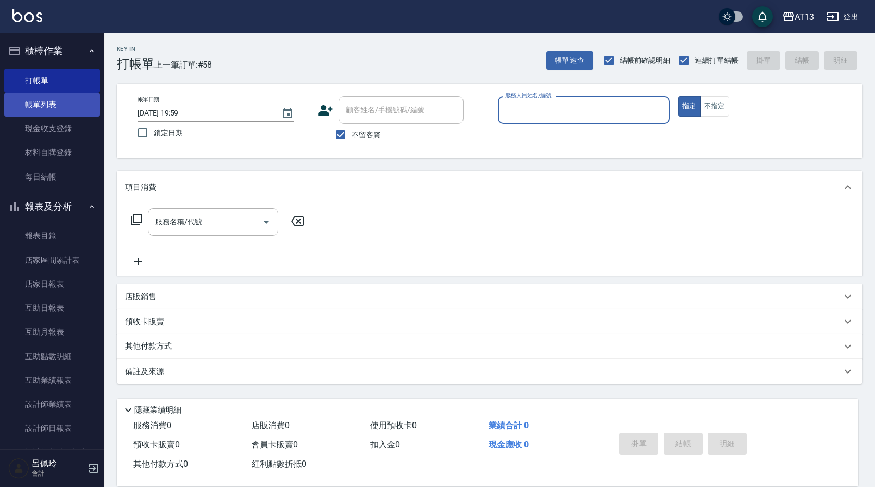
click at [53, 107] on link "帳單列表" at bounding box center [52, 105] width 96 height 24
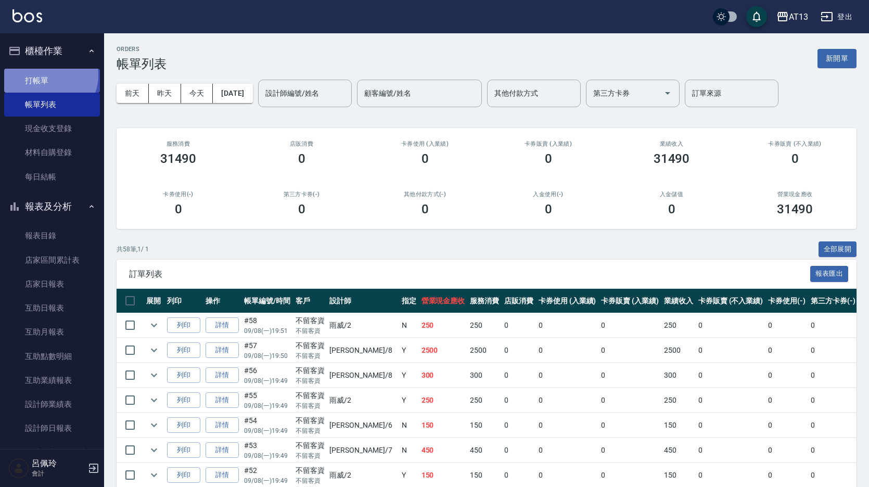
click at [48, 75] on link "打帳單" at bounding box center [52, 81] width 96 height 24
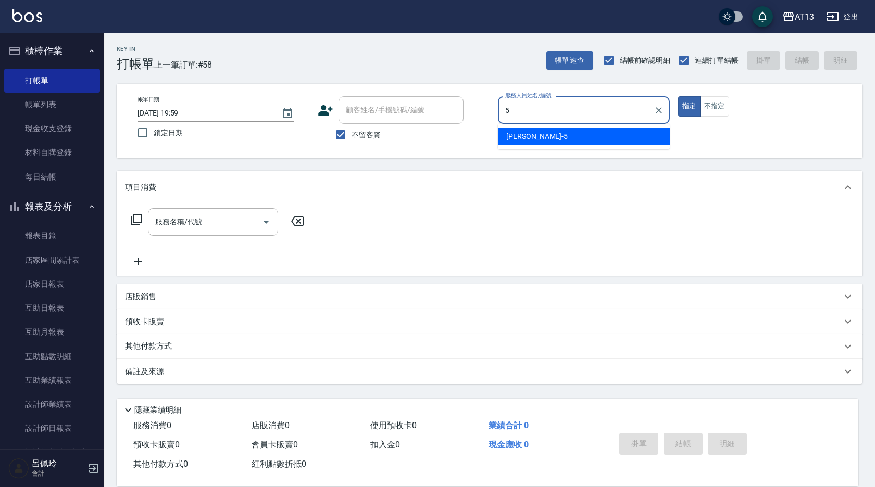
click at [551, 135] on div "[PERSON_NAME] -5" at bounding box center [584, 136] width 172 height 17
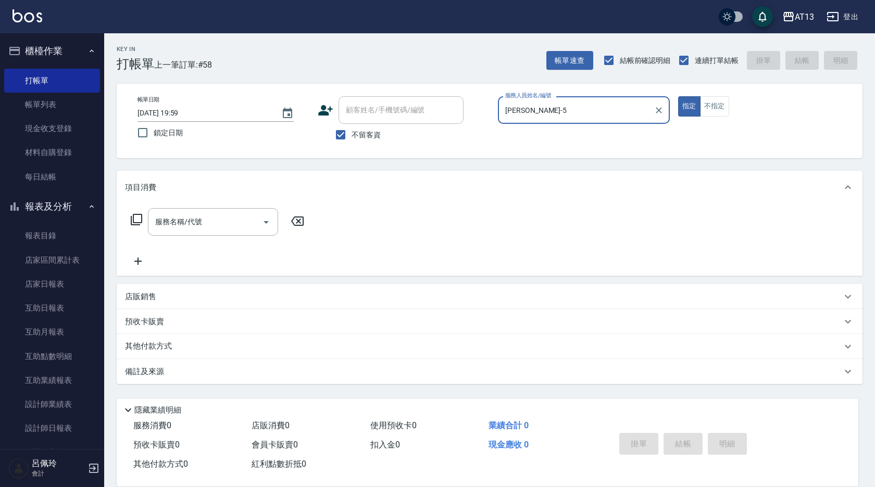
type input "[PERSON_NAME]-5"
click at [729, 100] on div "指定 不指定" at bounding box center [764, 106] width 172 height 20
drag, startPoint x: 710, startPoint y: 106, endPoint x: 631, endPoint y: 158, distance: 94.3
click at [710, 106] on button "不指定" at bounding box center [714, 106] width 29 height 20
click at [226, 212] on div "服務名稱/代號" at bounding box center [213, 222] width 130 height 28
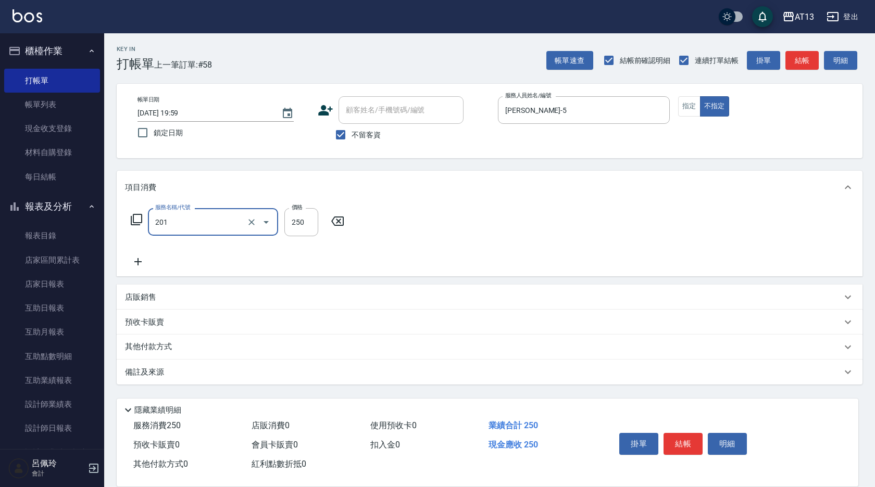
type input "洗髮(201)"
type input "[PERSON_NAME]-33"
click at [674, 441] on button "結帳" at bounding box center [682, 444] width 39 height 22
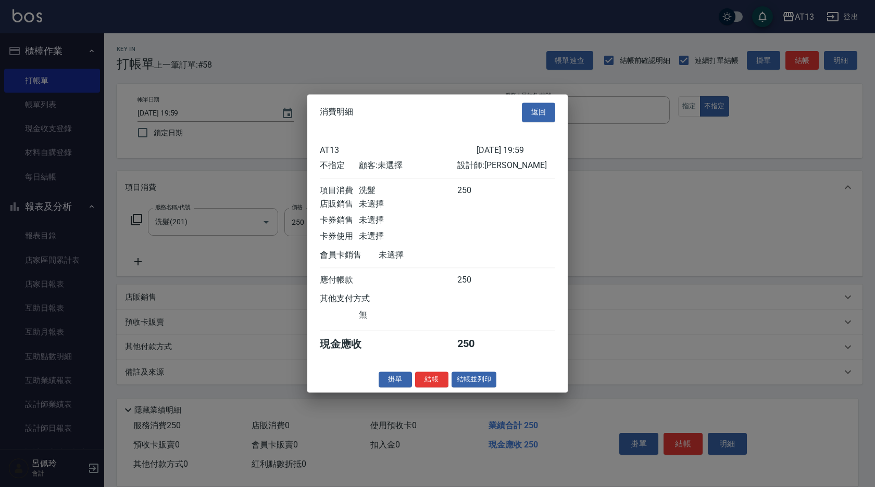
click at [437, 381] on button "結帳" at bounding box center [431, 380] width 33 height 16
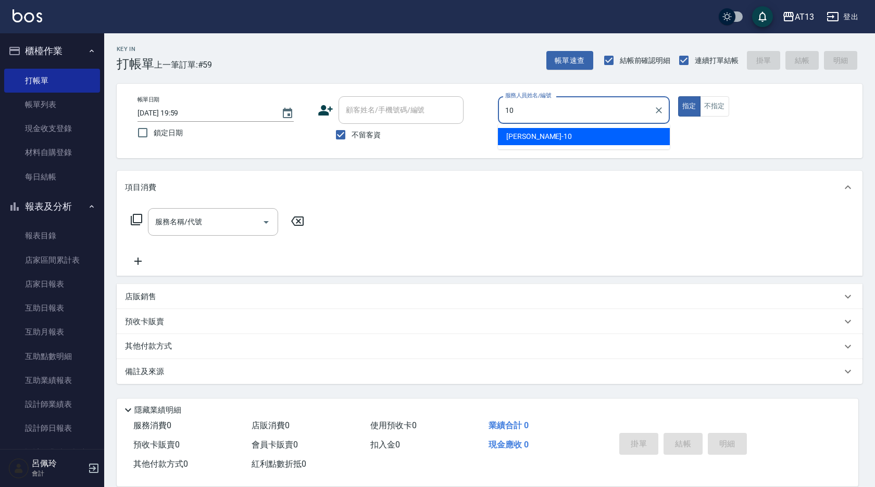
drag, startPoint x: 657, startPoint y: 144, endPoint x: 646, endPoint y: 129, distance: 18.9
click at [656, 143] on div "[PERSON_NAME] -10" at bounding box center [584, 136] width 172 height 17
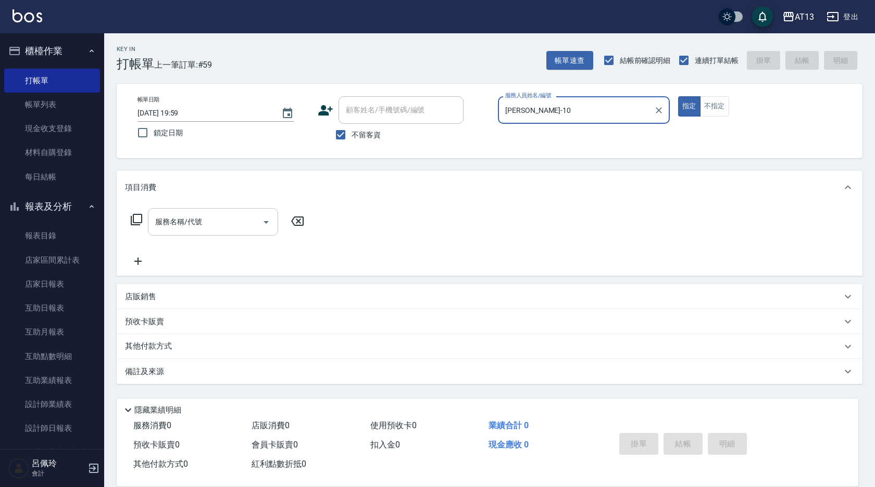
type input "[PERSON_NAME]-10"
click at [216, 219] on input "服務名稱/代號" at bounding box center [205, 222] width 105 height 18
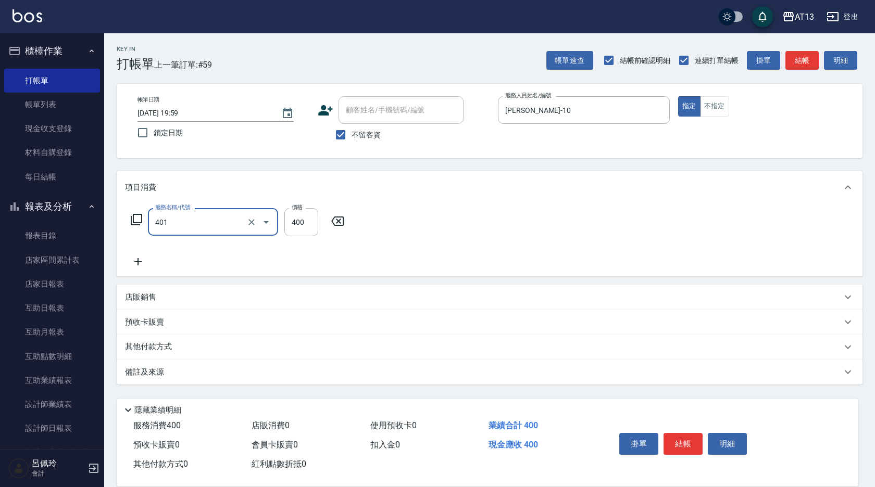
type input "剪髮(401)"
type input "450"
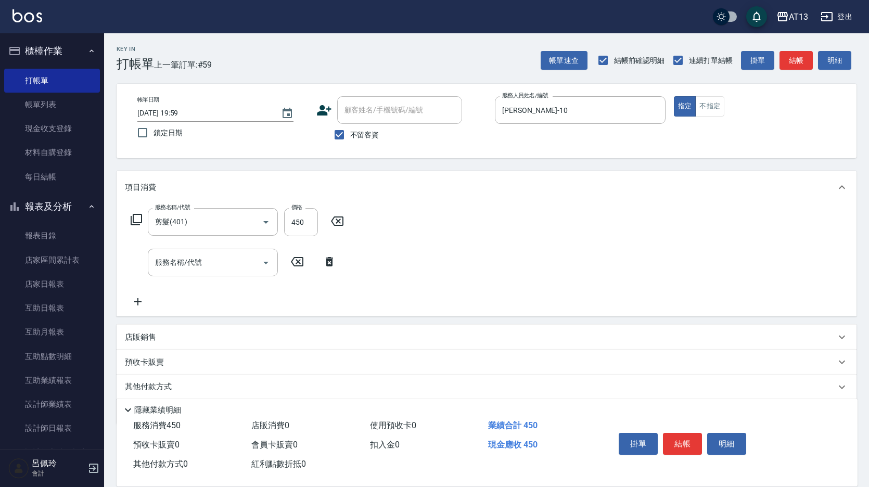
drag, startPoint x: 492, startPoint y: 247, endPoint x: 639, endPoint y: 344, distance: 175.9
click at [495, 248] on div "服務名稱/代號 剪髮(401) 服務名稱/代號 價格 450 價格 服務名稱/代號 服務名稱/代號" at bounding box center [487, 260] width 740 height 112
click at [685, 442] on button "結帳" at bounding box center [682, 444] width 39 height 22
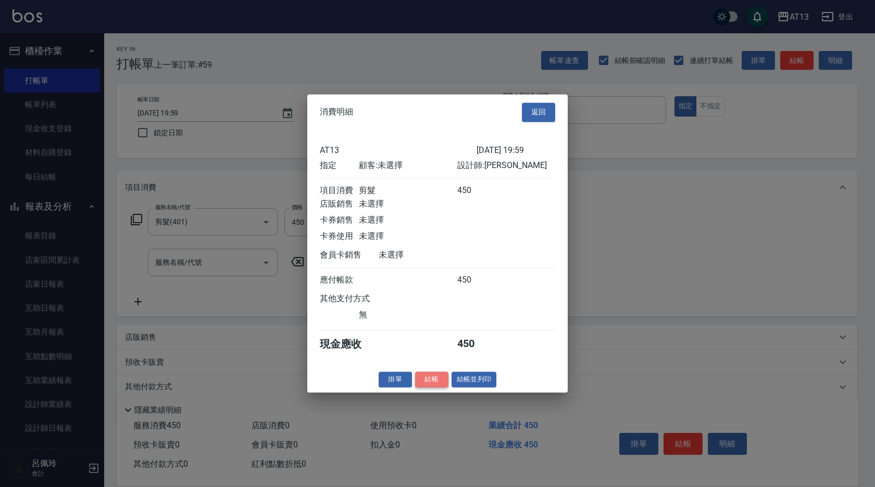
click at [420, 382] on button "結帳" at bounding box center [431, 380] width 33 height 16
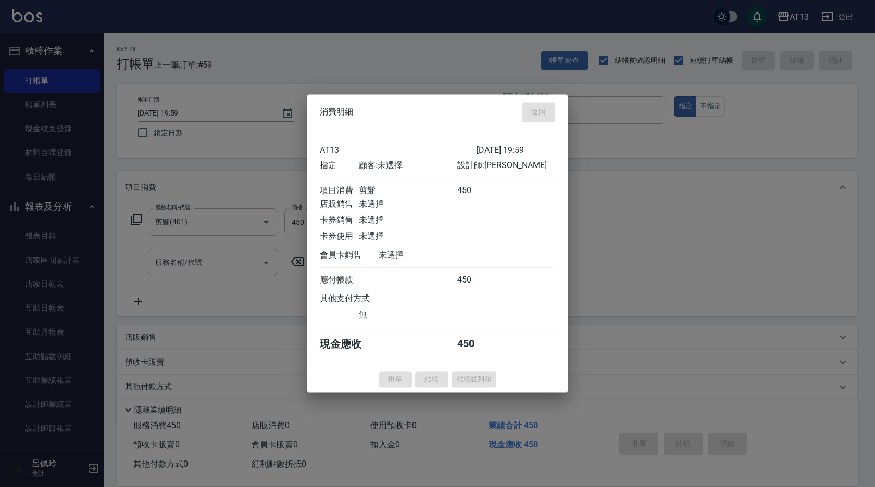
type input "[DATE] 20:05"
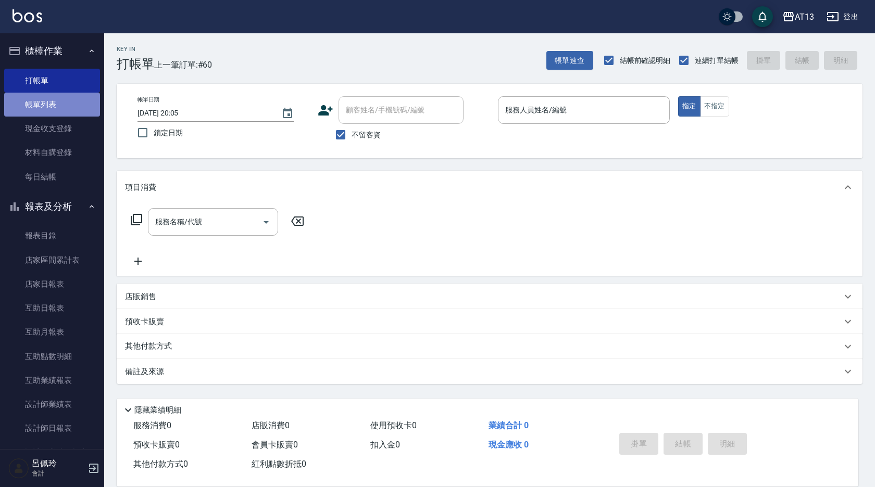
click at [65, 102] on link "帳單列表" at bounding box center [52, 105] width 96 height 24
click at [44, 104] on link "帳單列表" at bounding box center [52, 105] width 96 height 24
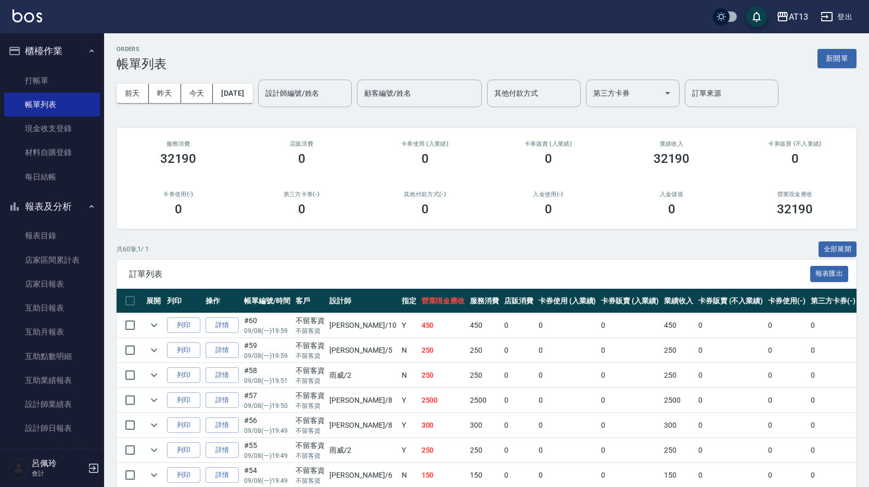
scroll to position [52, 0]
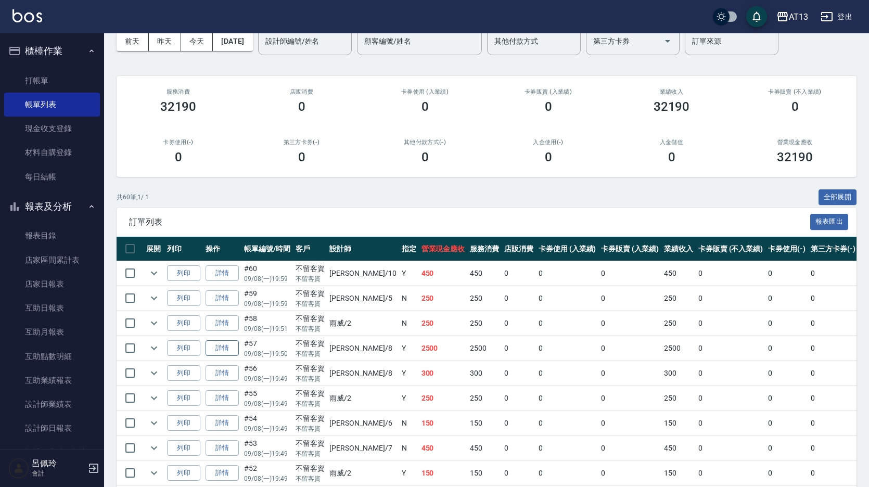
click at [230, 352] on link "詳情" at bounding box center [222, 348] width 33 height 16
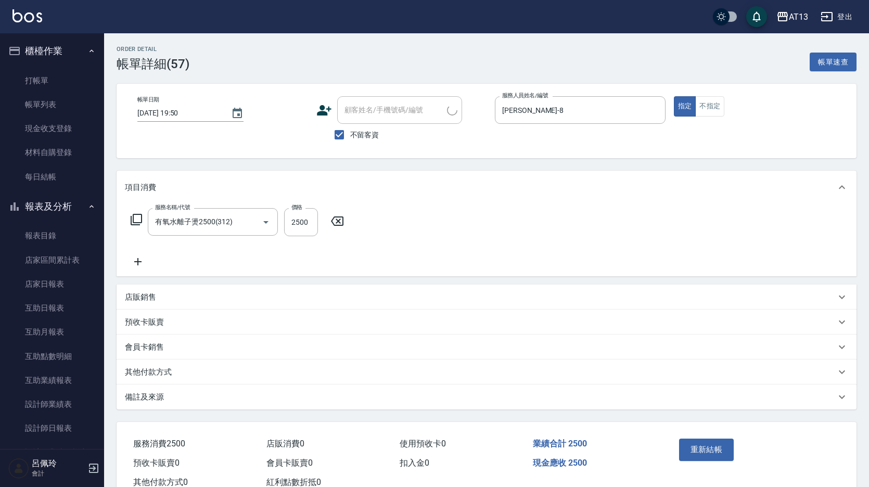
type input "[DATE] 19:50"
checkbox input "true"
type input "[PERSON_NAME]-8"
type input "有氧水離子燙2500(312)"
click at [714, 452] on button "重新結帳" at bounding box center [706, 450] width 55 height 22
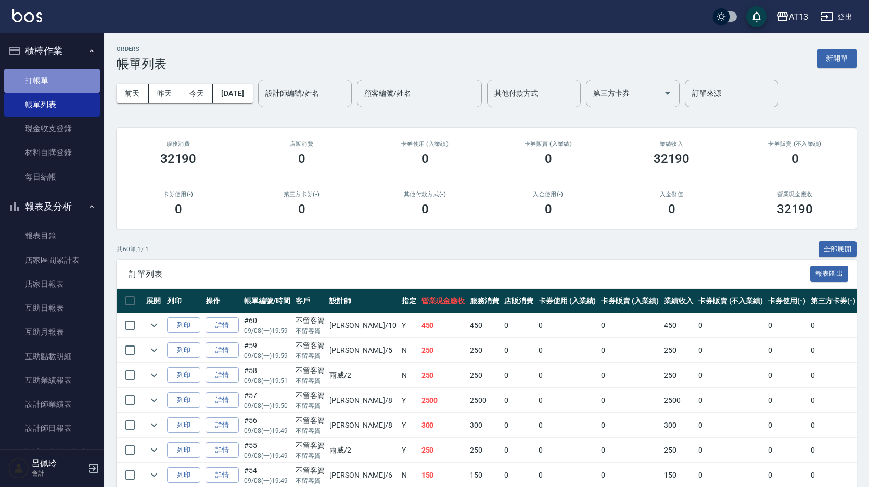
click at [56, 82] on link "打帳單" at bounding box center [52, 81] width 96 height 24
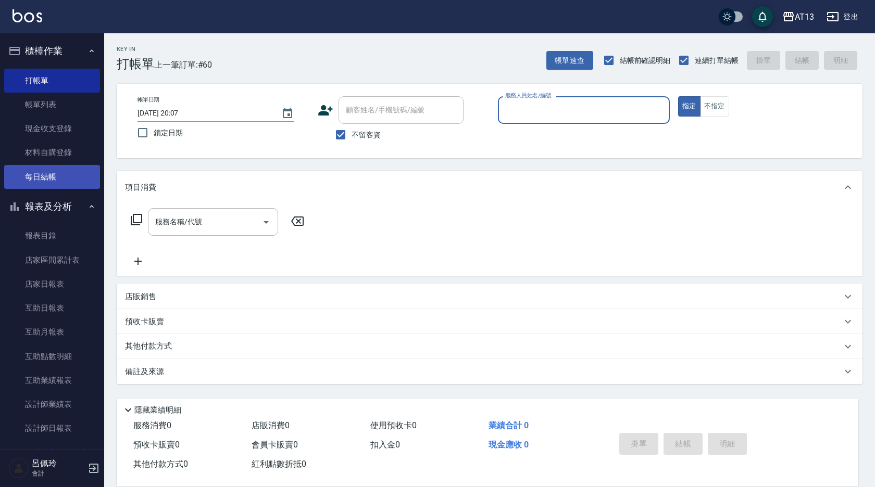
click at [57, 169] on link "每日結帳" at bounding box center [52, 177] width 96 height 24
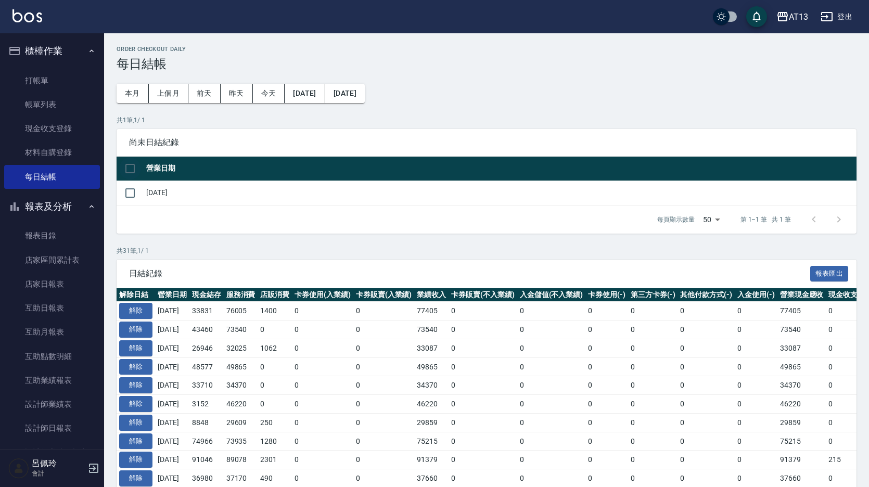
click at [132, 162] on input "checkbox" at bounding box center [130, 169] width 22 height 22
checkbox input "true"
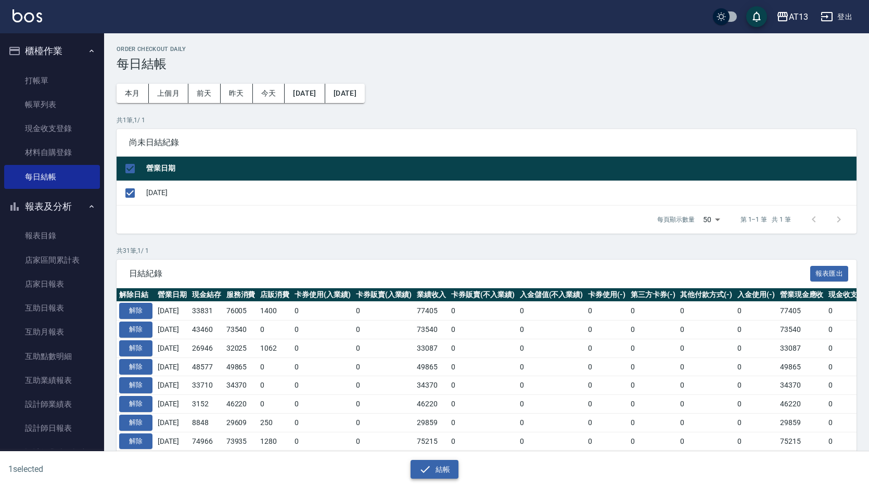
click at [449, 471] on button "結帳" at bounding box center [435, 469] width 48 height 19
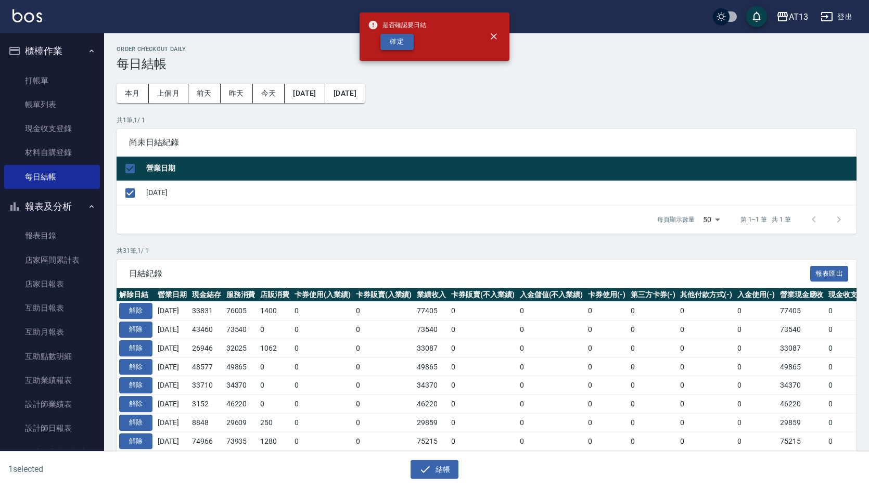
click at [404, 43] on button "確定" at bounding box center [397, 42] width 33 height 16
checkbox input "false"
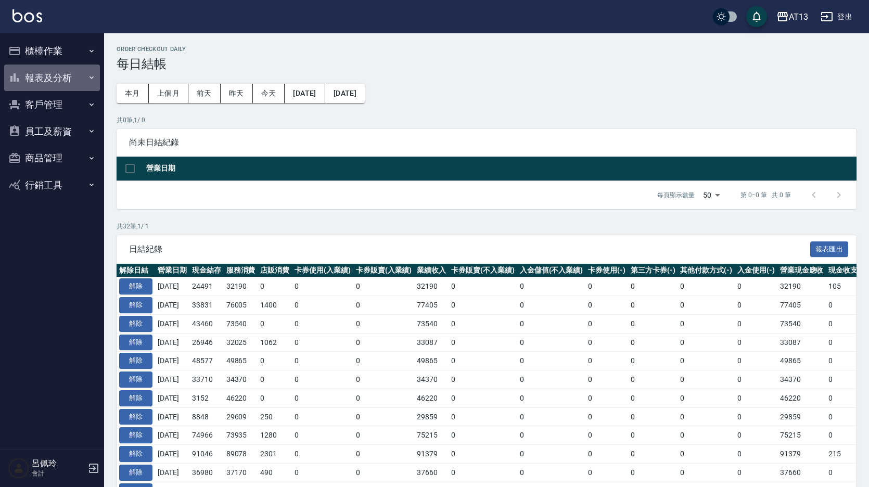
click at [58, 83] on button "報表及分析" at bounding box center [52, 78] width 96 height 27
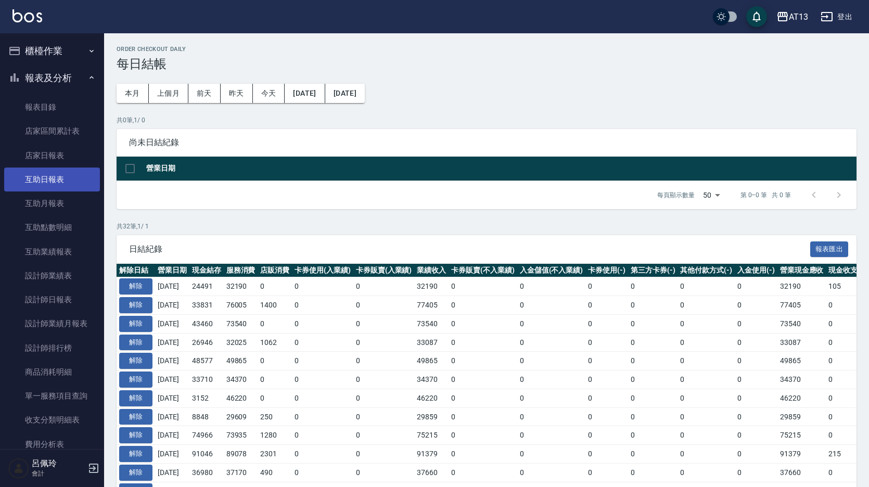
click at [52, 182] on link "互助日報表" at bounding box center [52, 180] width 96 height 24
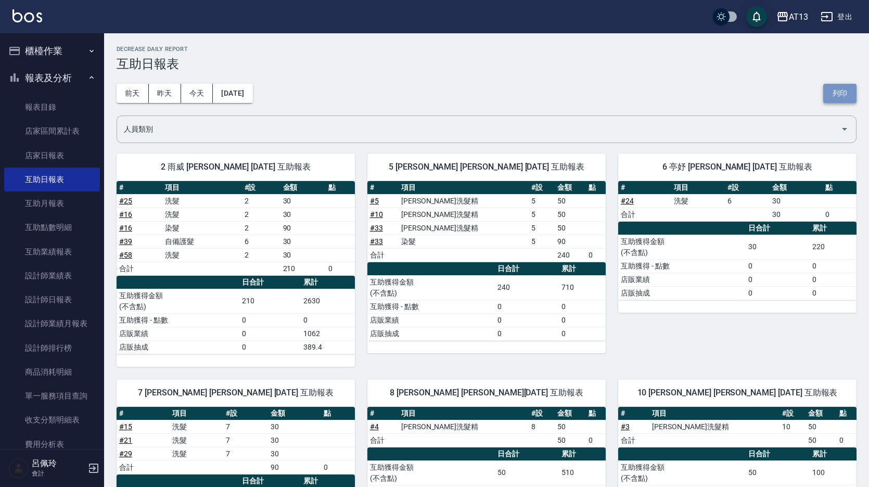
click at [842, 86] on button "列印" at bounding box center [840, 93] width 33 height 19
click at [62, 299] on link "設計師日報表" at bounding box center [52, 300] width 96 height 24
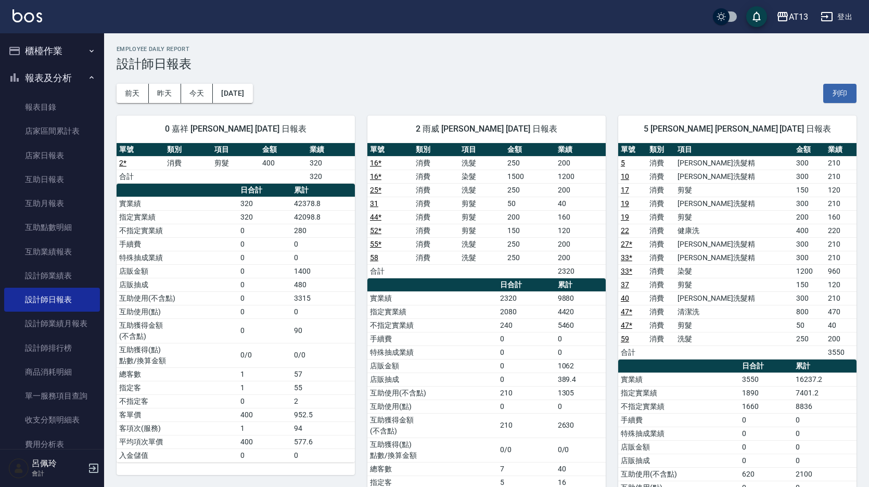
drag, startPoint x: 841, startPoint y: 91, endPoint x: 84, endPoint y: 427, distance: 828.5
click at [841, 91] on button "列印" at bounding box center [840, 93] width 33 height 19
click at [62, 153] on link "店家日報表" at bounding box center [52, 156] width 96 height 24
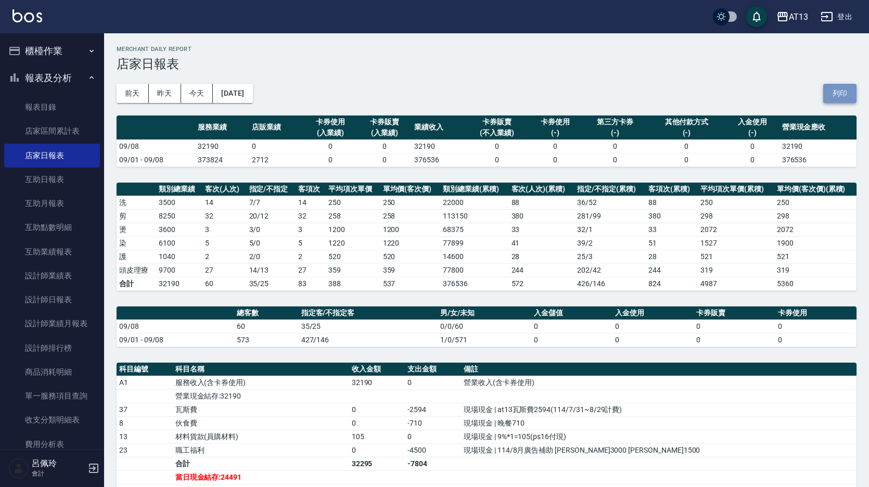
click at [835, 91] on button "列印" at bounding box center [840, 93] width 33 height 19
